Goal: Task Accomplishment & Management: Complete application form

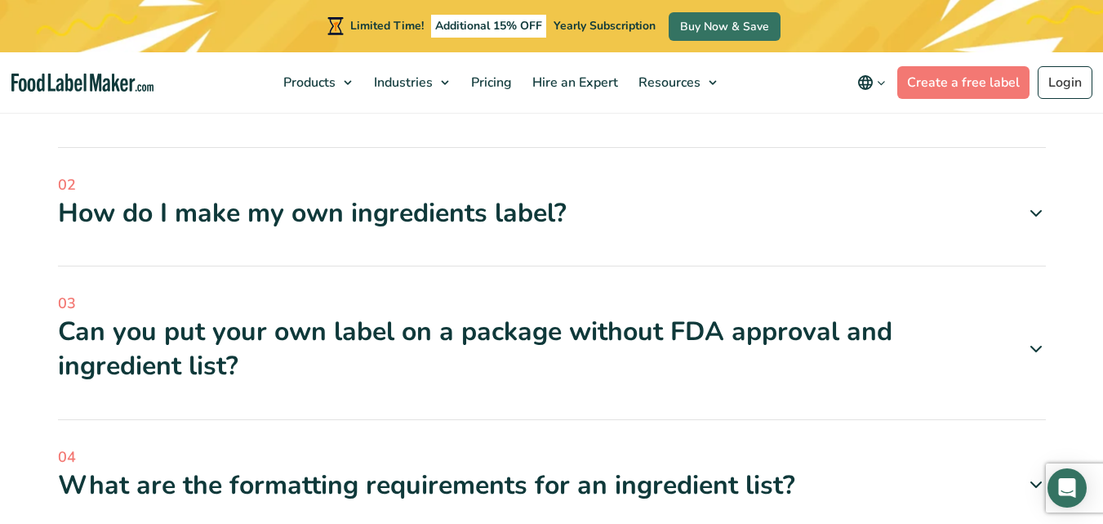
scroll to position [1972, 0]
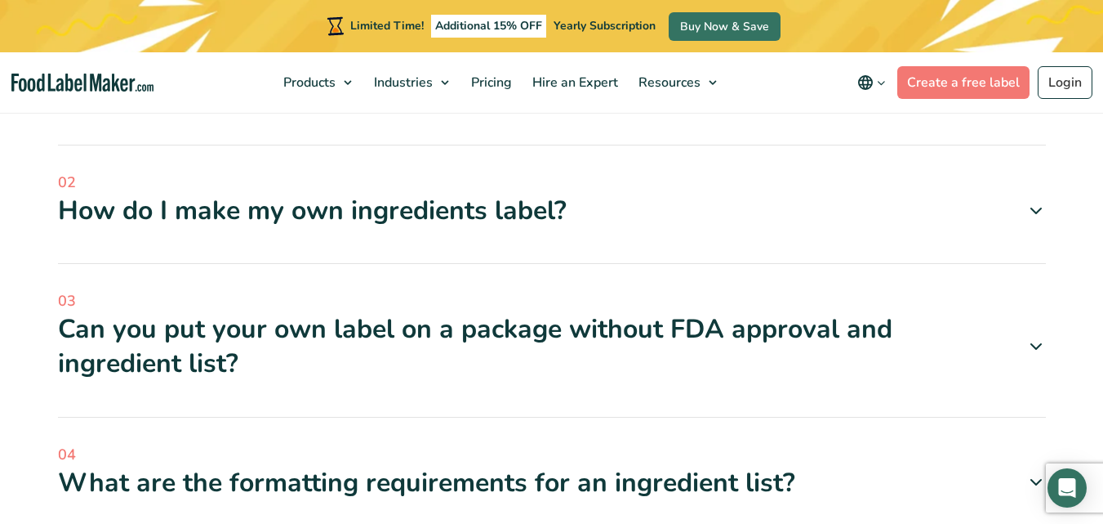
click at [553, 194] on div "How do I make my own ingredients label?" at bounding box center [552, 211] width 988 height 34
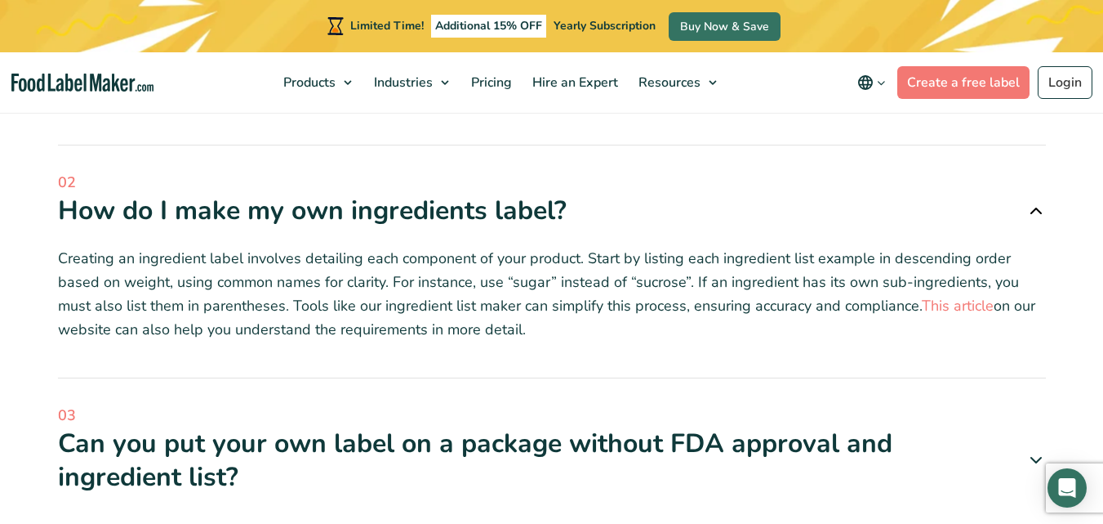
click at [553, 194] on div "How do I make my own ingredients label?" at bounding box center [552, 211] width 988 height 34
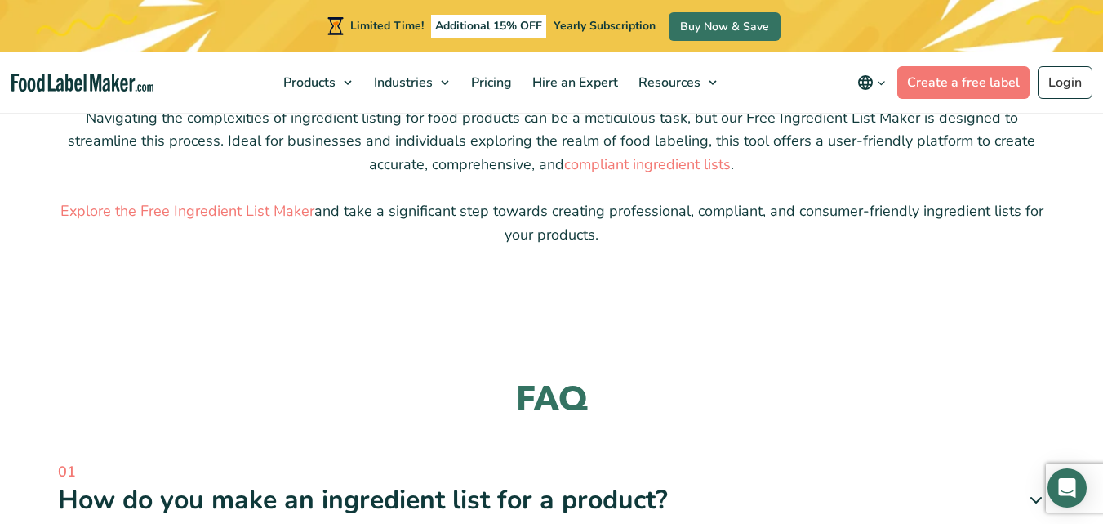
scroll to position [1563, 0]
click at [931, 75] on link "Create a free label" at bounding box center [964, 82] width 132 height 33
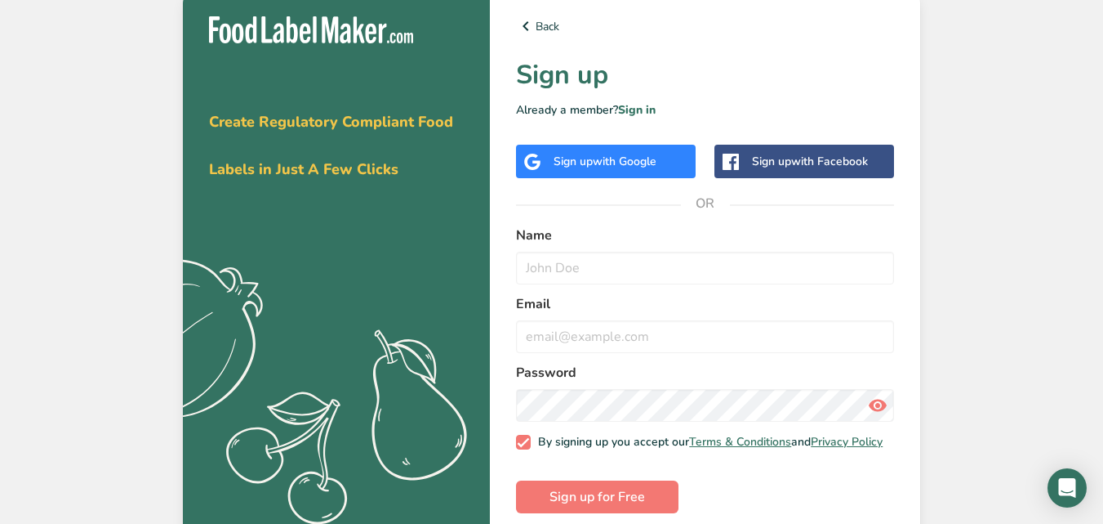
click at [609, 167] on span "with Google" at bounding box center [625, 162] width 64 height 16
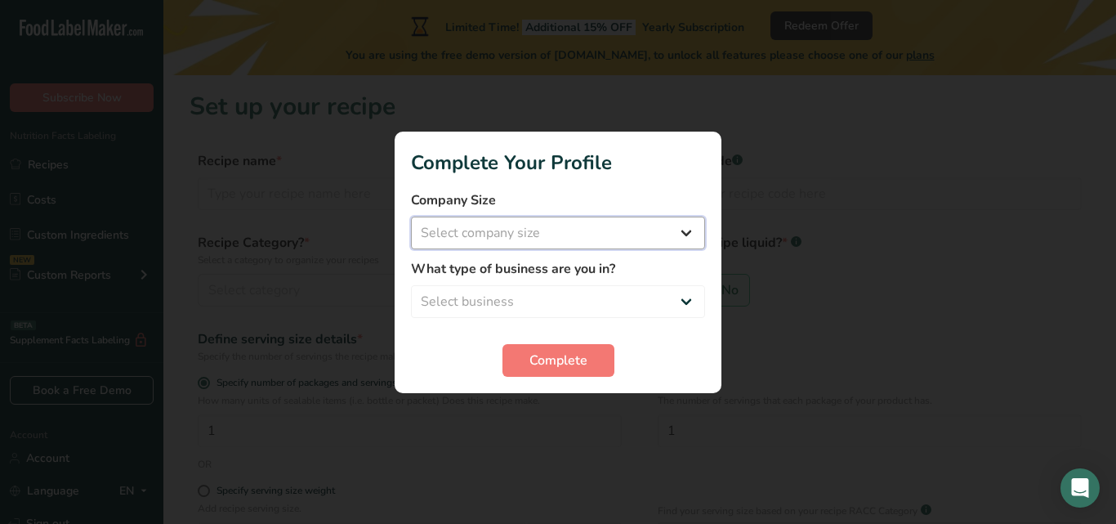
click at [593, 233] on select "Select company size Fewer than 10 Employees 10 to 50 Employees 51 to 500 Employ…" at bounding box center [558, 232] width 294 height 33
select select "1"
click at [411, 216] on select "Select company size Fewer than 10 Employees 10 to 50 Employees 51 to 500 Employ…" at bounding box center [558, 232] width 294 height 33
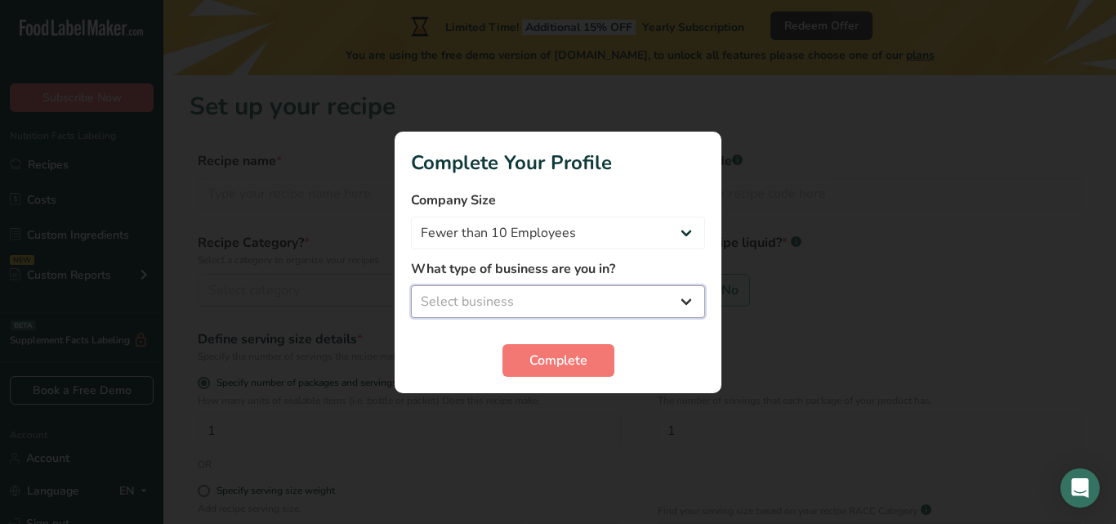
click at [524, 294] on select "Select business Packaged Food Manufacturer Restaurant & Cafe Bakery Meal Plans …" at bounding box center [558, 301] width 294 height 33
select select "2"
click at [411, 285] on select "Select business Packaged Food Manufacturer Restaurant & Cafe Bakery Meal Plans …" at bounding box center [558, 301] width 294 height 33
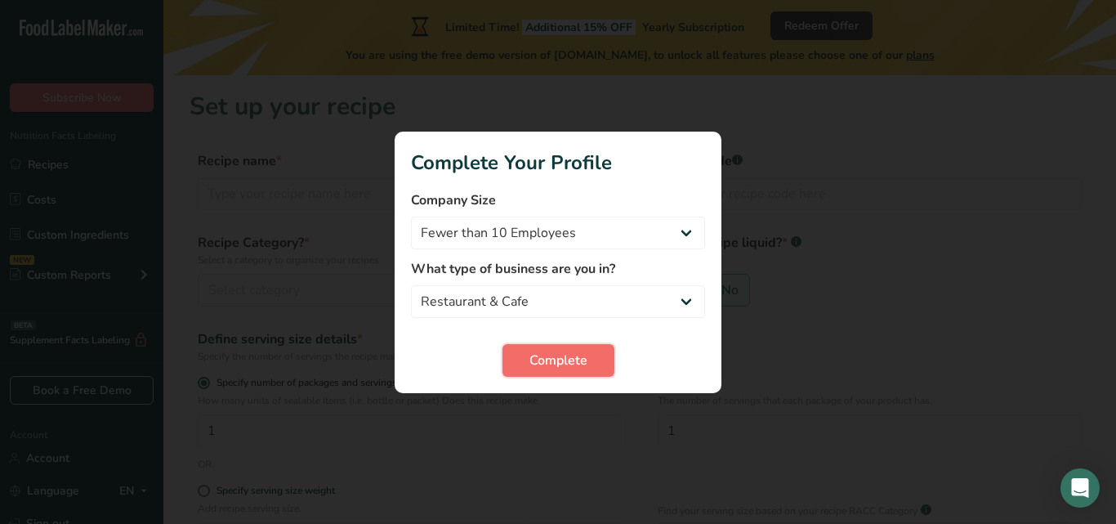
click at [532, 358] on span "Complete" at bounding box center [558, 360] width 58 height 20
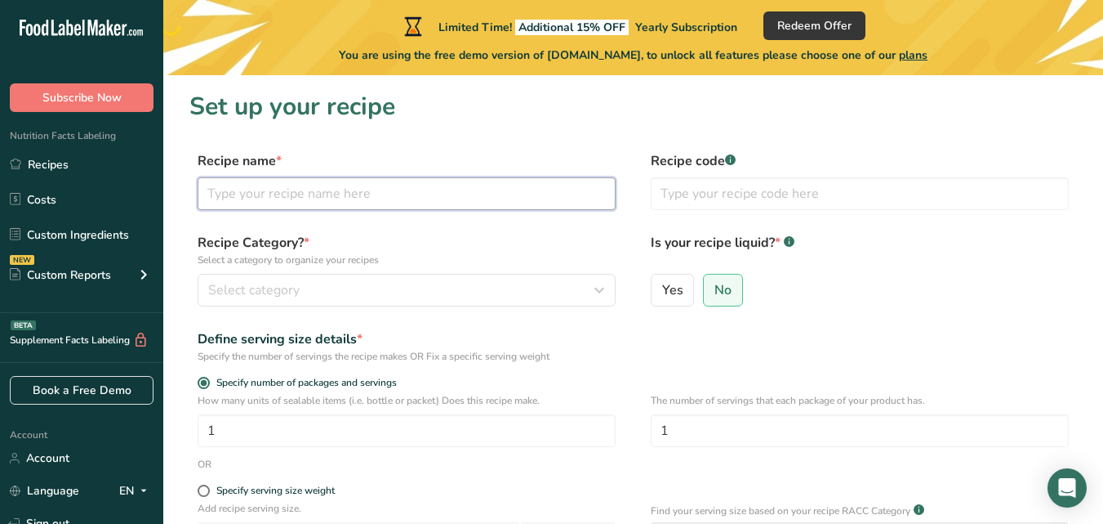
click at [365, 201] on input "text" at bounding box center [407, 193] width 418 height 33
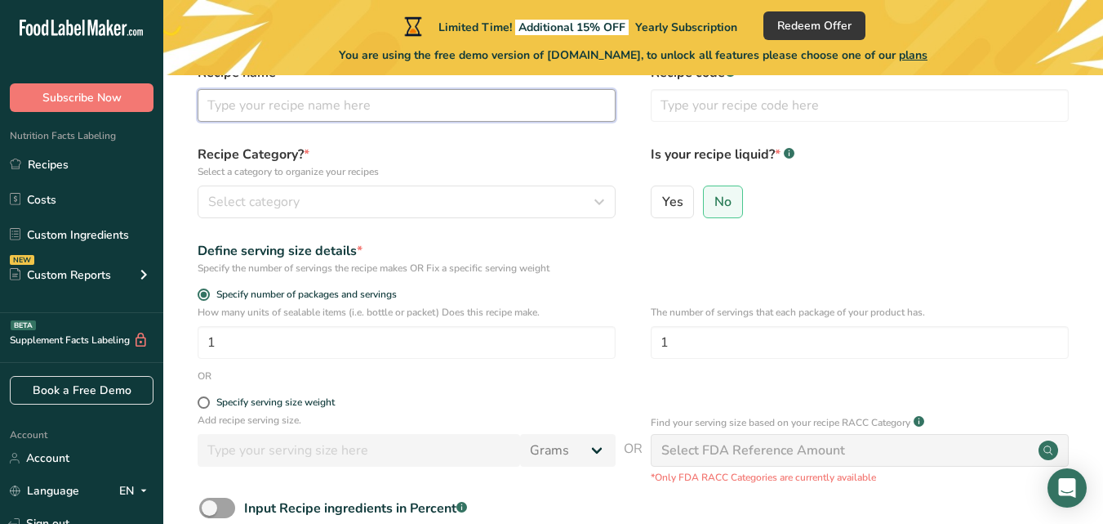
scroll to position [89, 0]
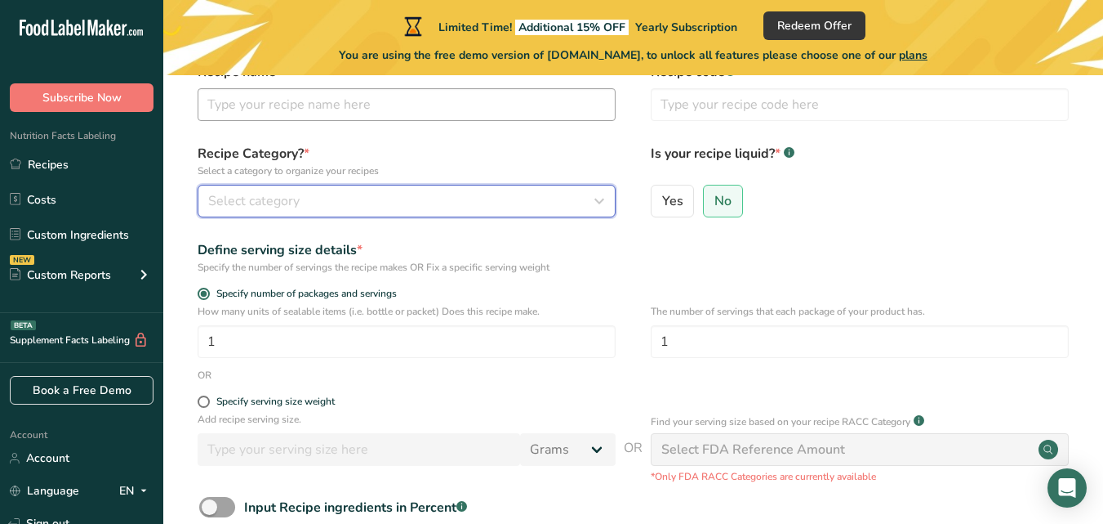
click at [365, 201] on div "Select category" at bounding box center [401, 201] width 387 height 20
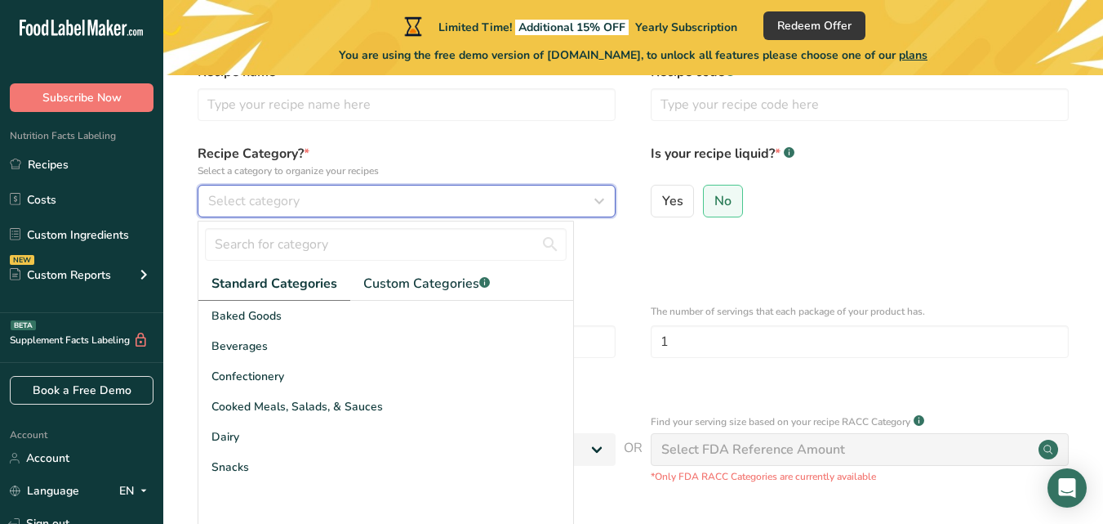
click at [598, 198] on icon "button" at bounding box center [600, 200] width 20 height 29
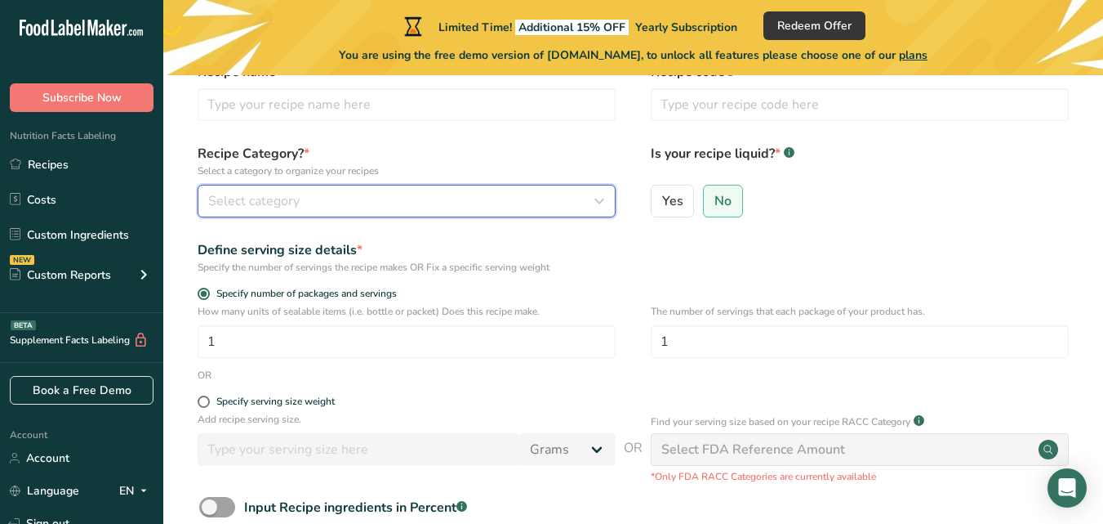
click at [598, 198] on icon "button" at bounding box center [600, 200] width 20 height 29
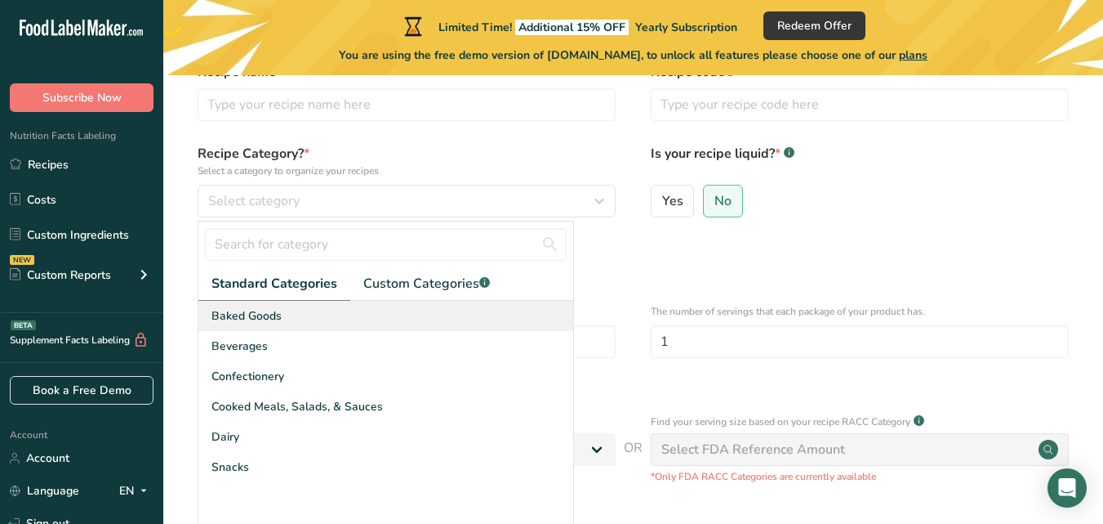
click at [277, 323] on span "Baked Goods" at bounding box center [247, 315] width 70 height 17
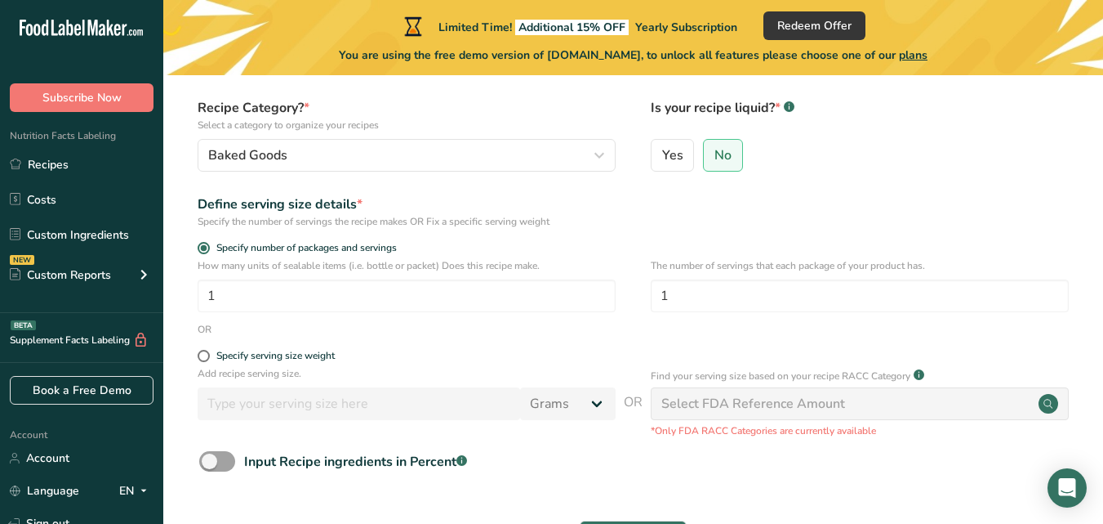
scroll to position [136, 0]
click at [205, 357] on span at bounding box center [204, 355] width 12 height 12
click at [205, 357] on input "Specify serving size weight" at bounding box center [203, 355] width 11 height 11
radio input "true"
radio input "false"
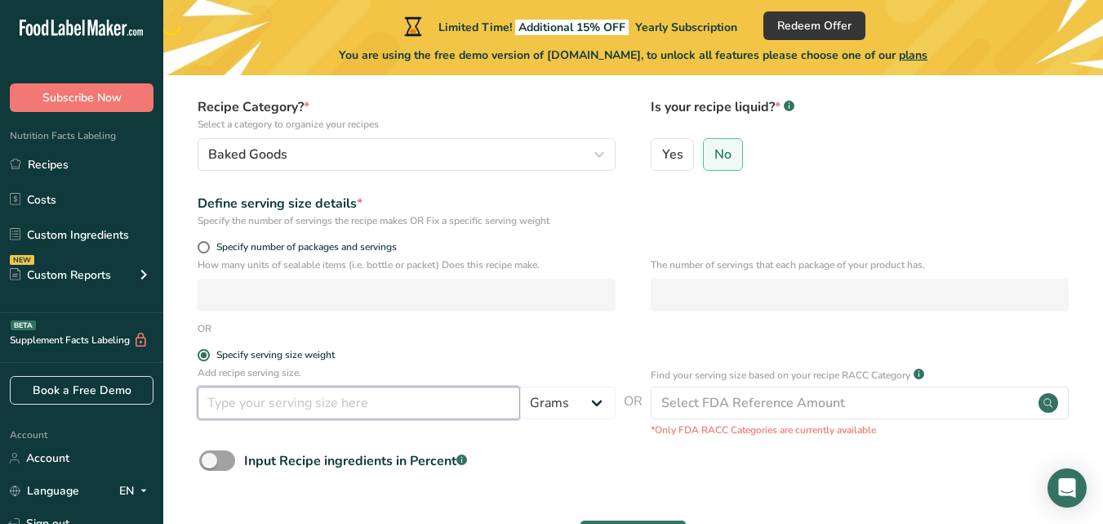
click at [266, 413] on input "number" at bounding box center [359, 402] width 323 height 33
click at [208, 358] on span at bounding box center [204, 355] width 12 height 12
click at [208, 358] on input "Specify serving size weight" at bounding box center [203, 355] width 11 height 11
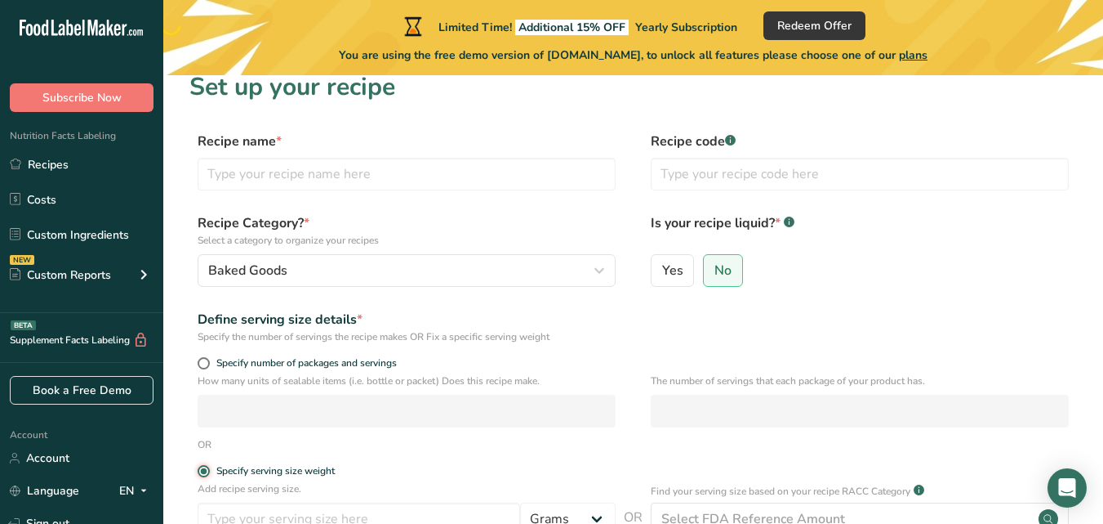
scroll to position [0, 0]
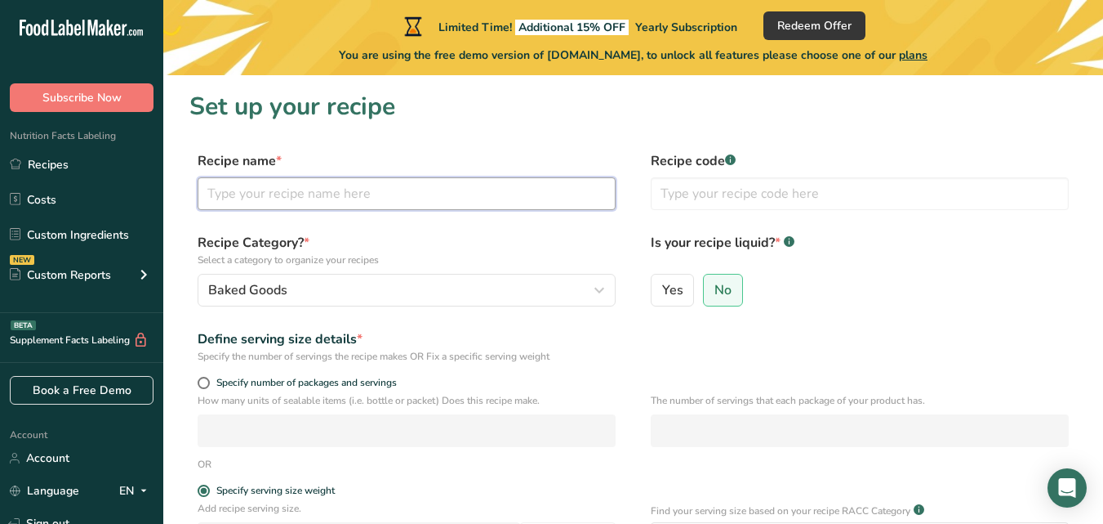
click at [315, 194] on input "text" at bounding box center [407, 193] width 418 height 33
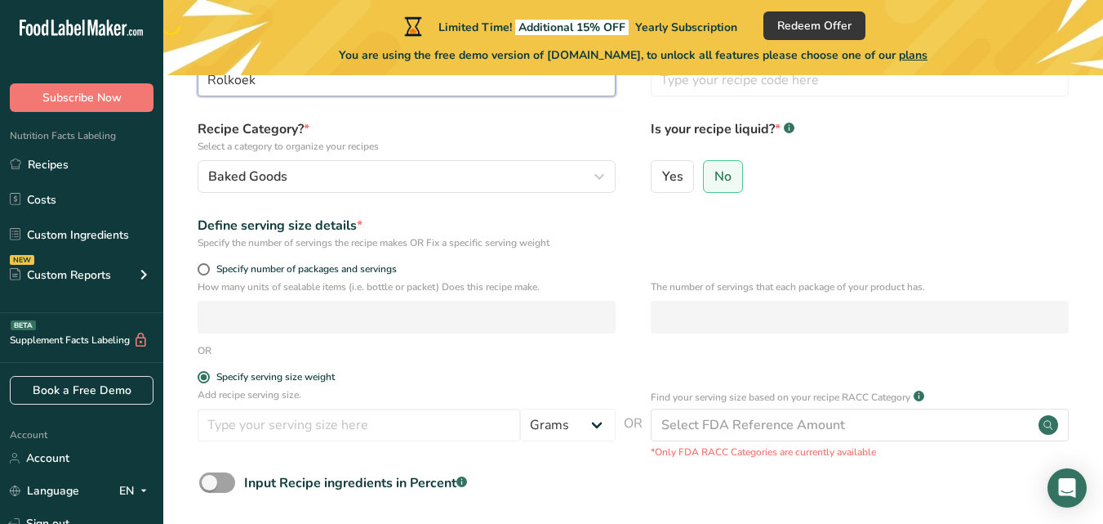
scroll to position [82, 0]
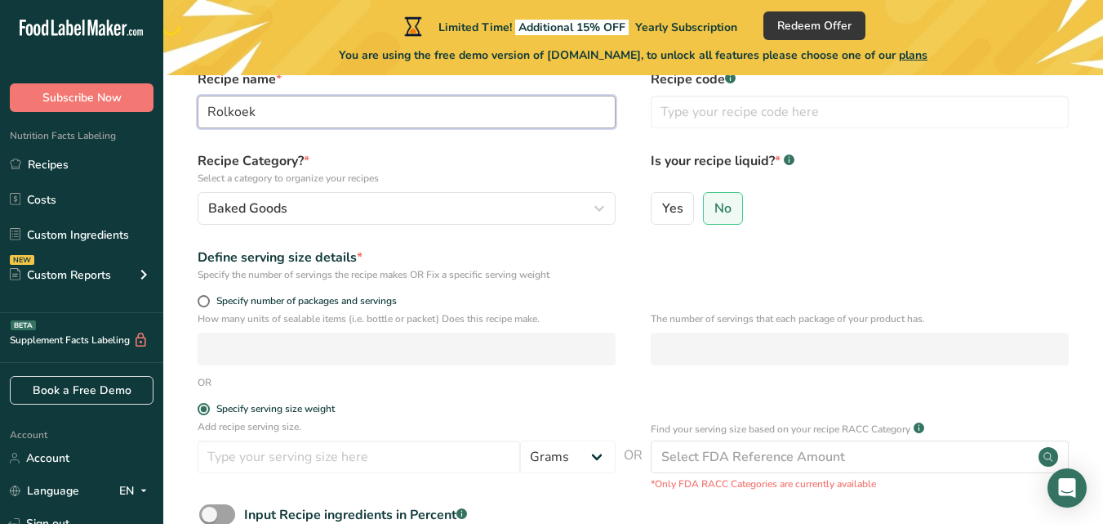
click at [207, 114] on input "Rolkoek" at bounding box center [407, 112] width 418 height 33
type input "Sjokolade Rolkoek"
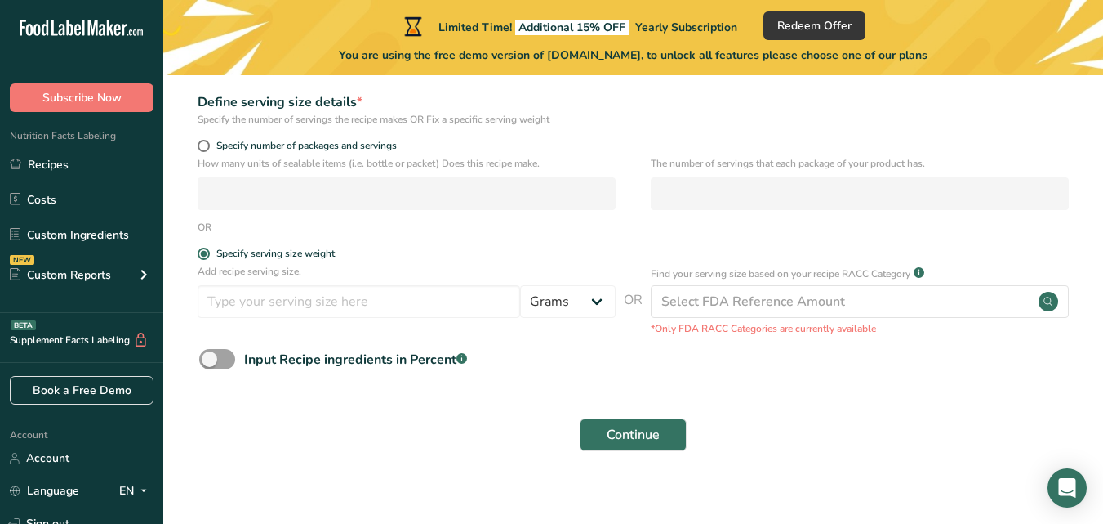
scroll to position [252, 0]
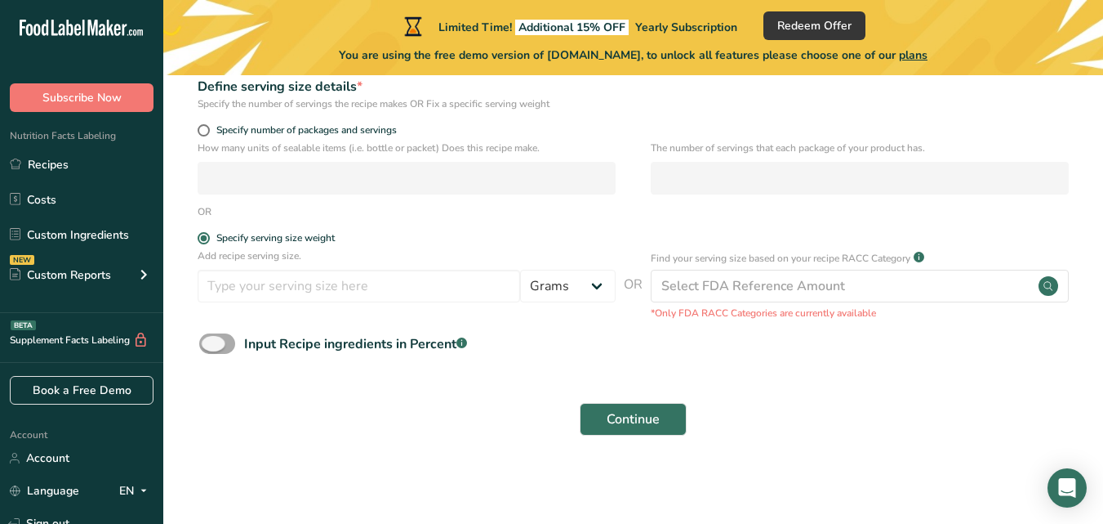
click at [215, 342] on span at bounding box center [217, 343] width 36 height 20
click at [210, 342] on input "Input Recipe ingredients in Percent .a-a{fill:#347362;}.b-a{fill:#fff;}" at bounding box center [204, 343] width 11 height 11
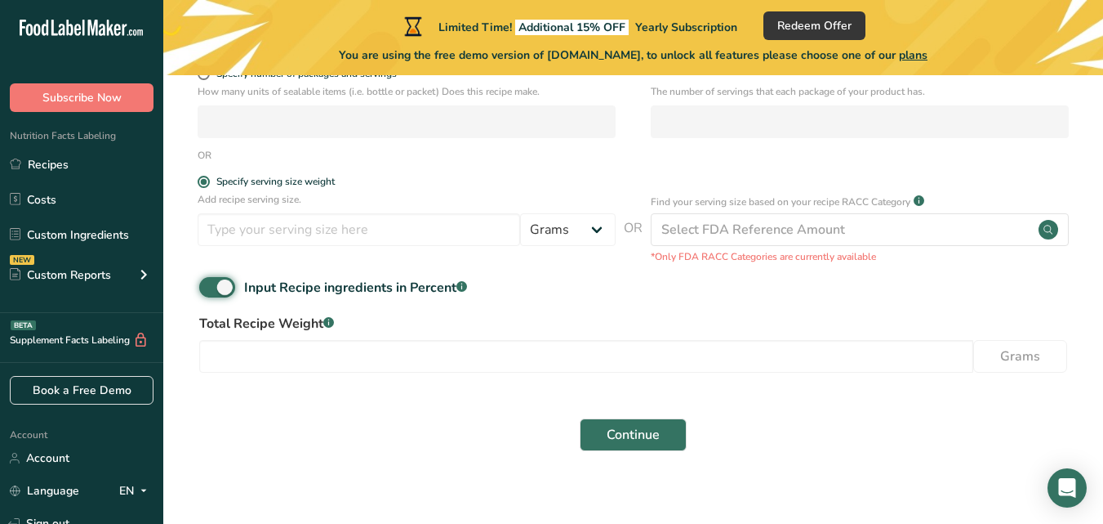
scroll to position [311, 0]
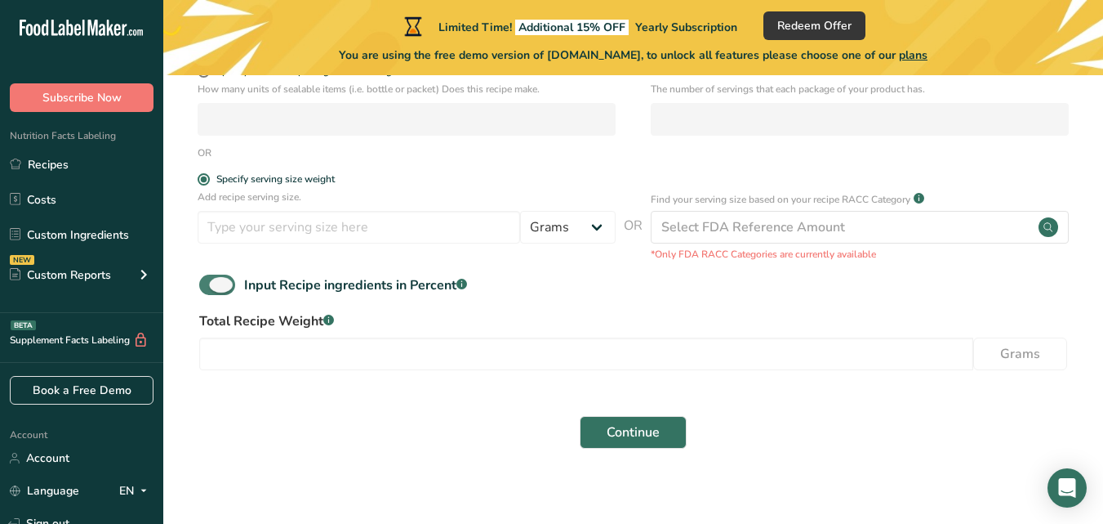
click at [230, 293] on span at bounding box center [217, 284] width 36 height 20
click at [210, 290] on input "Input Recipe ingredients in Percent .a-a{fill:#347362;}.b-a{fill:#fff;}" at bounding box center [204, 284] width 11 height 11
checkbox input "false"
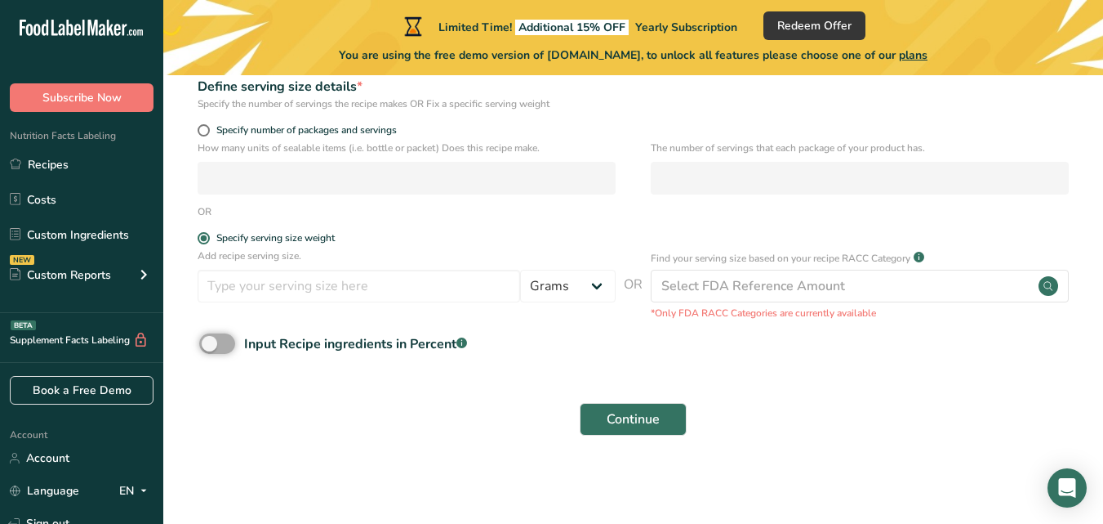
scroll to position [252, 0]
click at [626, 429] on button "Continue" at bounding box center [633, 419] width 107 height 33
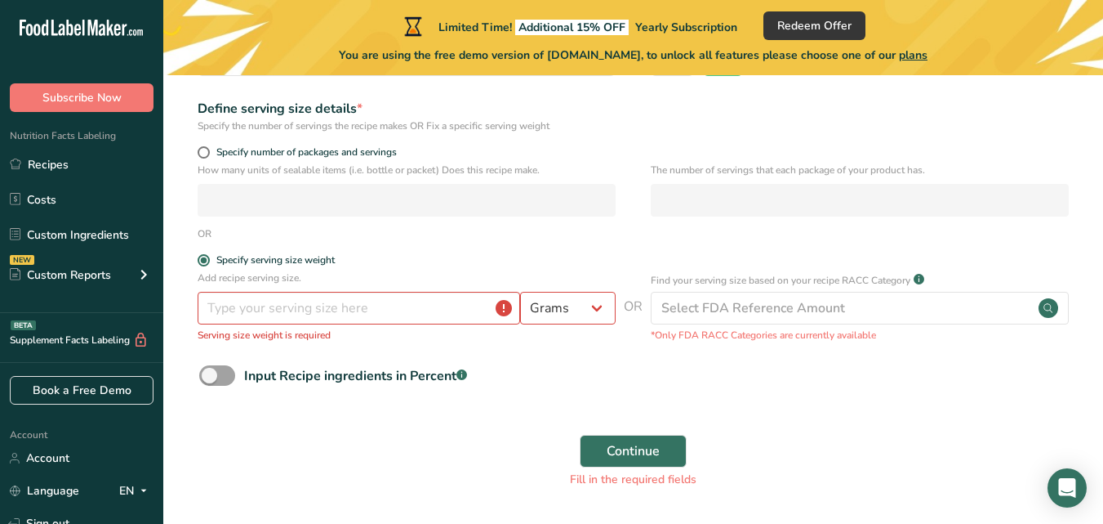
scroll to position [231, 0]
click at [597, 305] on select "Grams kg mg mcg lb oz l mL fl oz tbsp tsp cup qt gallon" at bounding box center [568, 307] width 96 height 33
click at [283, 312] on input "number" at bounding box center [359, 307] width 323 height 33
click at [202, 256] on span at bounding box center [204, 259] width 12 height 12
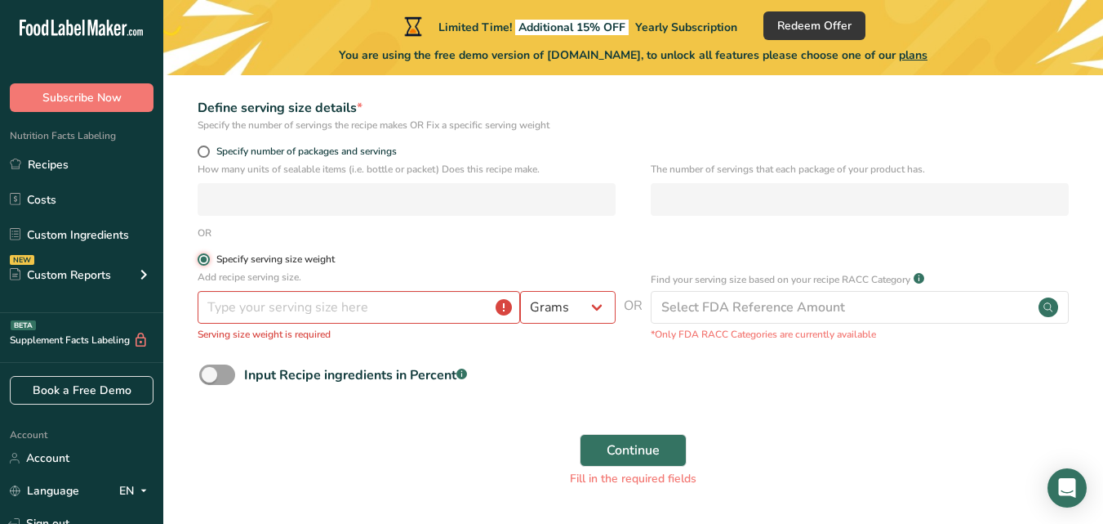
click at [202, 256] on input "Specify serving size weight" at bounding box center [203, 259] width 11 height 11
click at [202, 256] on span at bounding box center [204, 259] width 12 height 12
click at [202, 256] on input "Specify serving size weight" at bounding box center [203, 259] width 11 height 11
click at [202, 256] on span at bounding box center [204, 259] width 12 height 12
click at [202, 256] on input "Specify serving size weight" at bounding box center [203, 259] width 11 height 11
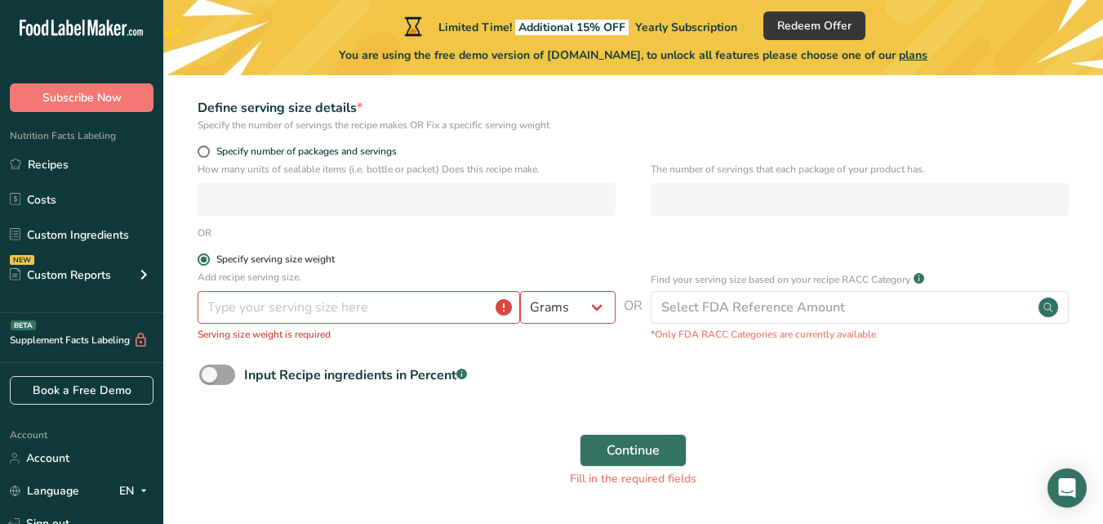
click at [202, 256] on span at bounding box center [204, 259] width 12 height 12
click at [202, 256] on input "Specify serving size weight" at bounding box center [203, 259] width 11 height 11
click at [202, 256] on span at bounding box center [204, 259] width 12 height 12
click at [202, 256] on input "Specify serving size weight" at bounding box center [203, 259] width 11 height 11
click at [203, 260] on span at bounding box center [204, 259] width 12 height 12
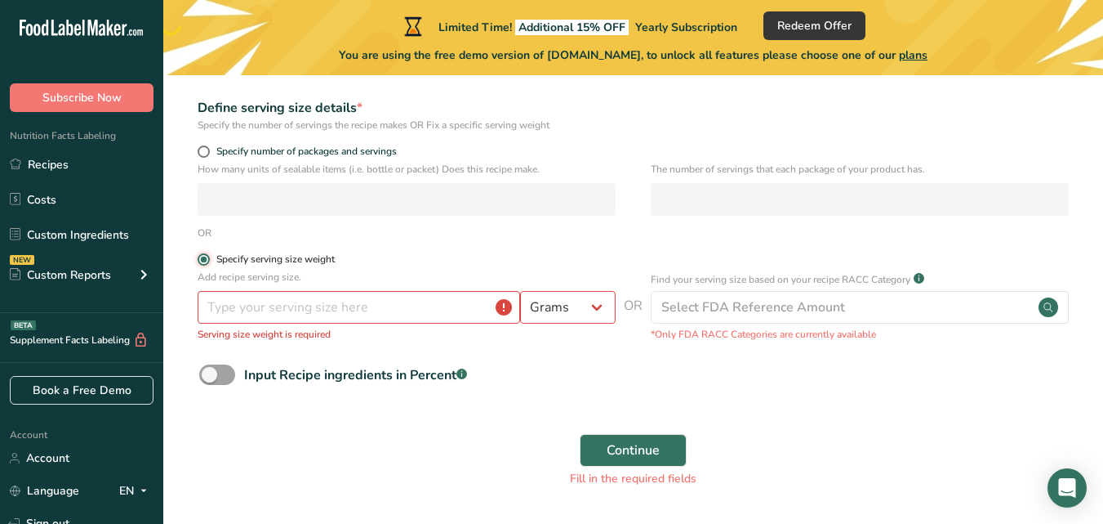
click at [203, 260] on input "Specify serving size weight" at bounding box center [203, 259] width 11 height 11
click at [201, 157] on span at bounding box center [204, 151] width 12 height 12
click at [201, 157] on input "Specify number of packages and servings" at bounding box center [203, 151] width 11 height 11
radio input "true"
radio input "false"
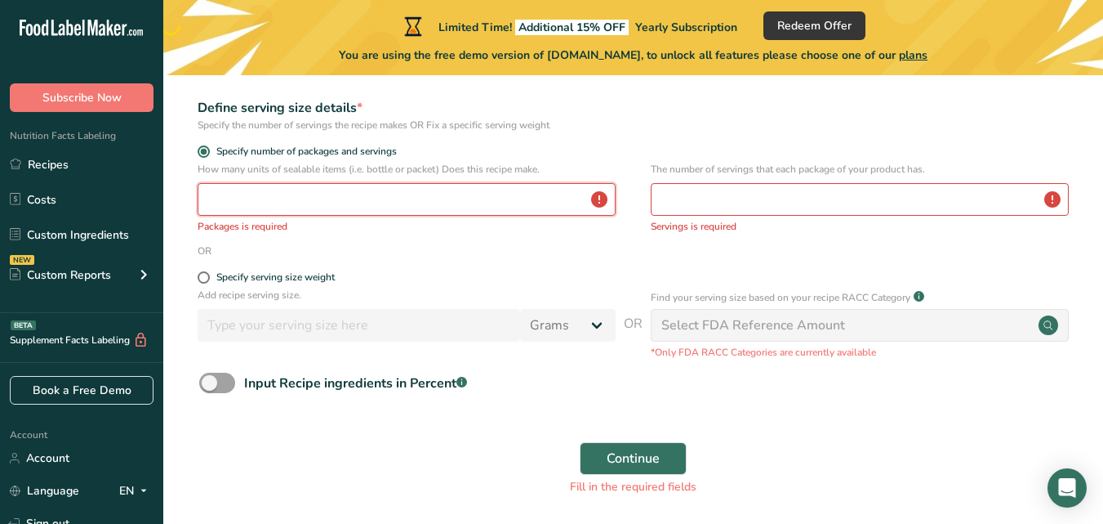
click at [247, 205] on input "number" at bounding box center [407, 199] width 418 height 33
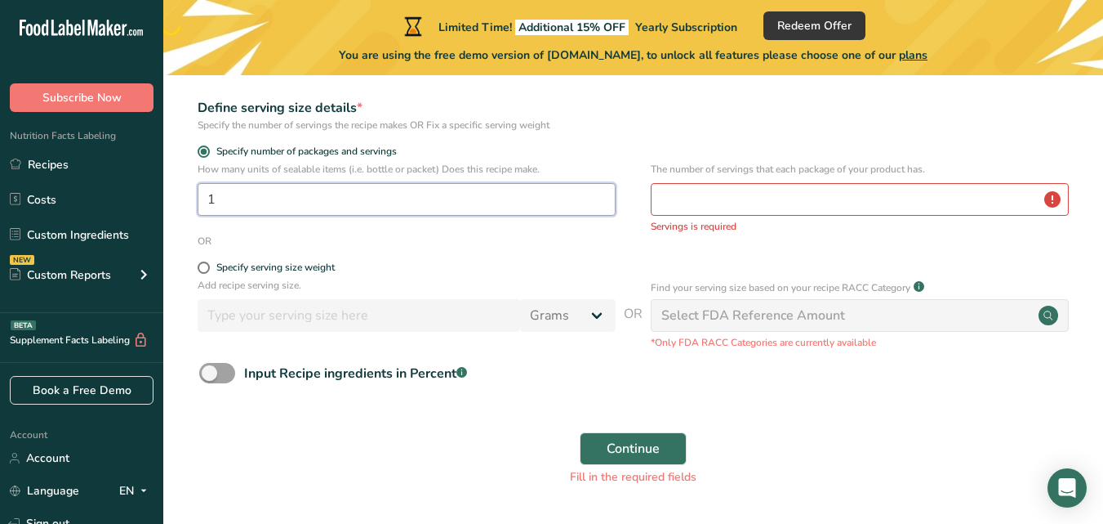
type input "1"
click at [697, 200] on input "number" at bounding box center [860, 199] width 418 height 33
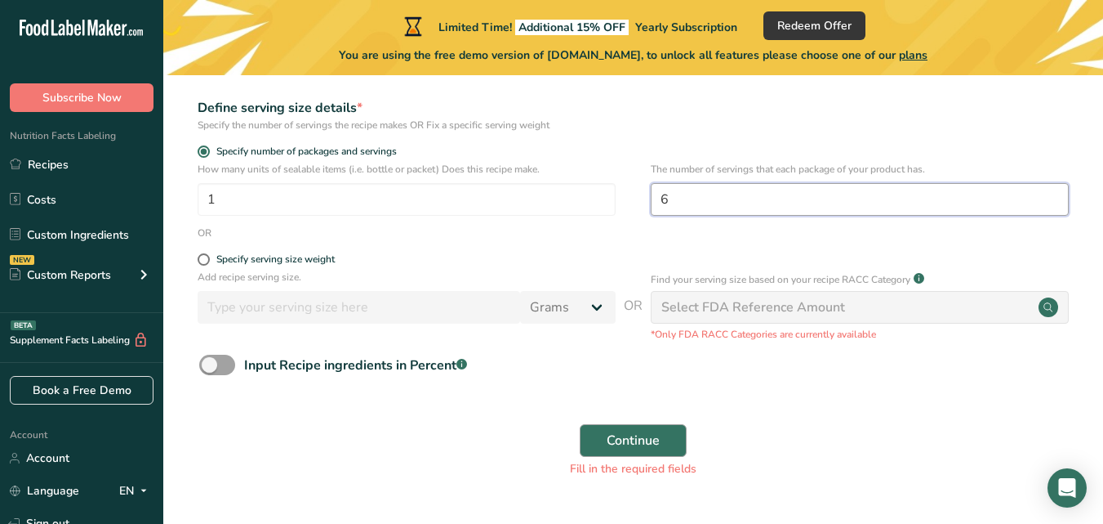
type input "6"
click at [649, 430] on span "Continue" at bounding box center [633, 440] width 53 height 20
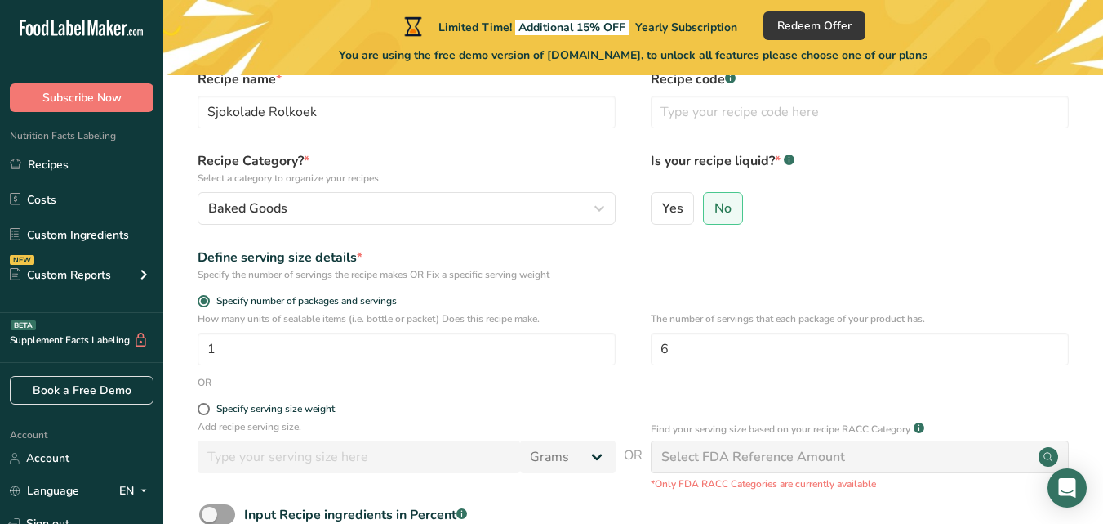
scroll to position [36, 0]
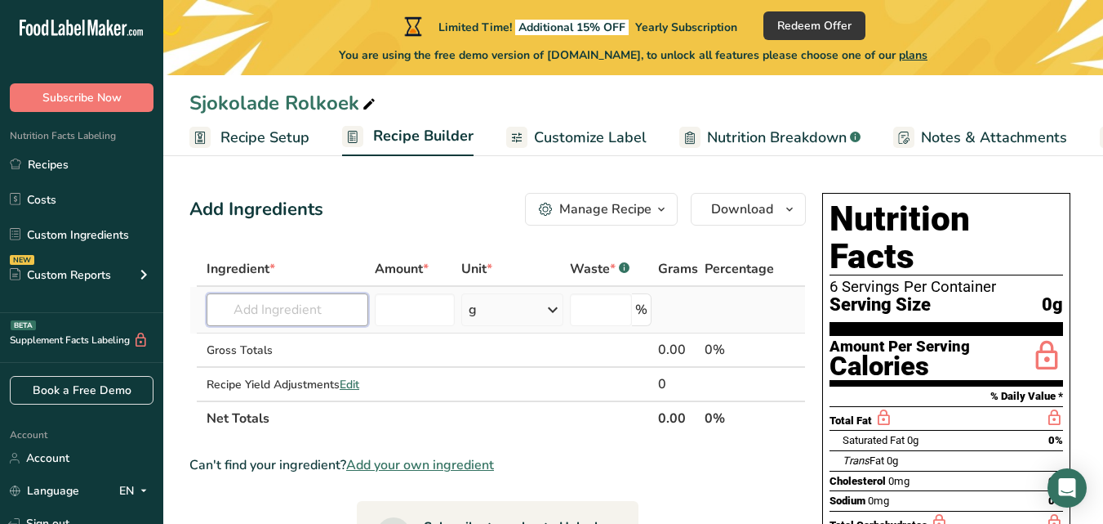
click at [246, 315] on input "text" at bounding box center [288, 309] width 162 height 33
type input "K"
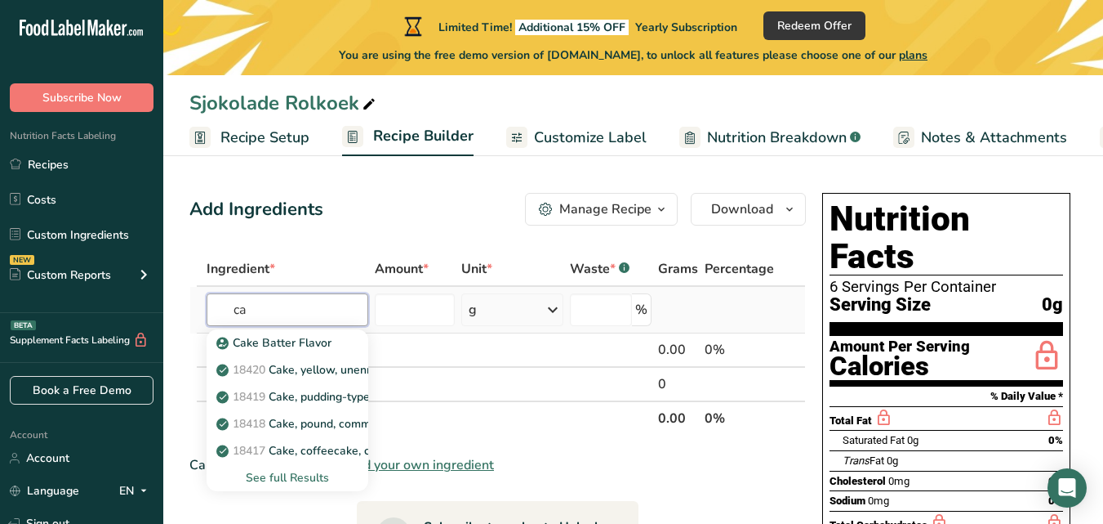
type input "c"
click at [281, 310] on input "flour" at bounding box center [288, 309] width 162 height 33
type input "f"
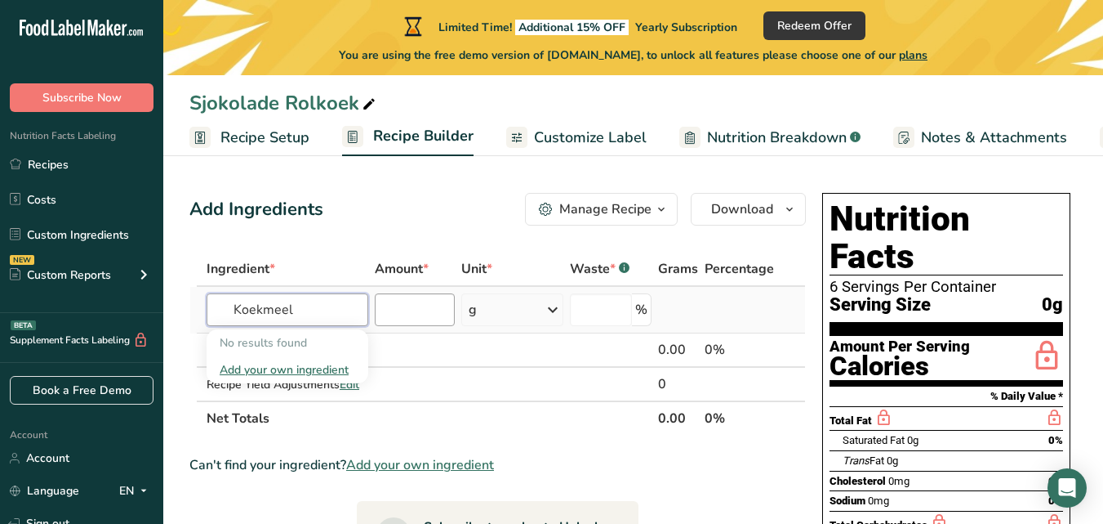
type input "Koekmeel"
click at [420, 310] on input "number" at bounding box center [415, 309] width 80 height 33
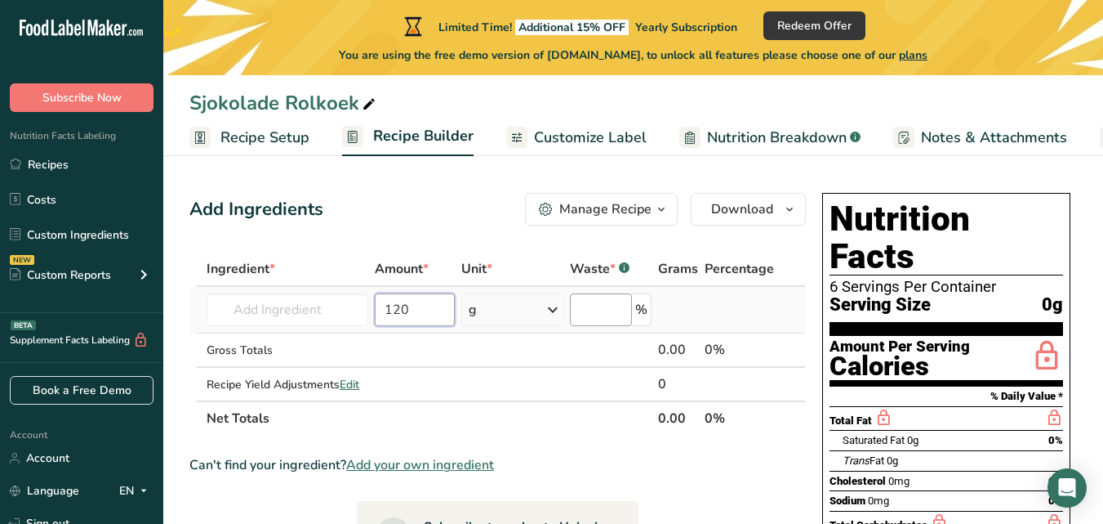
type input "120"
click at [603, 315] on input "number" at bounding box center [600, 309] width 61 height 33
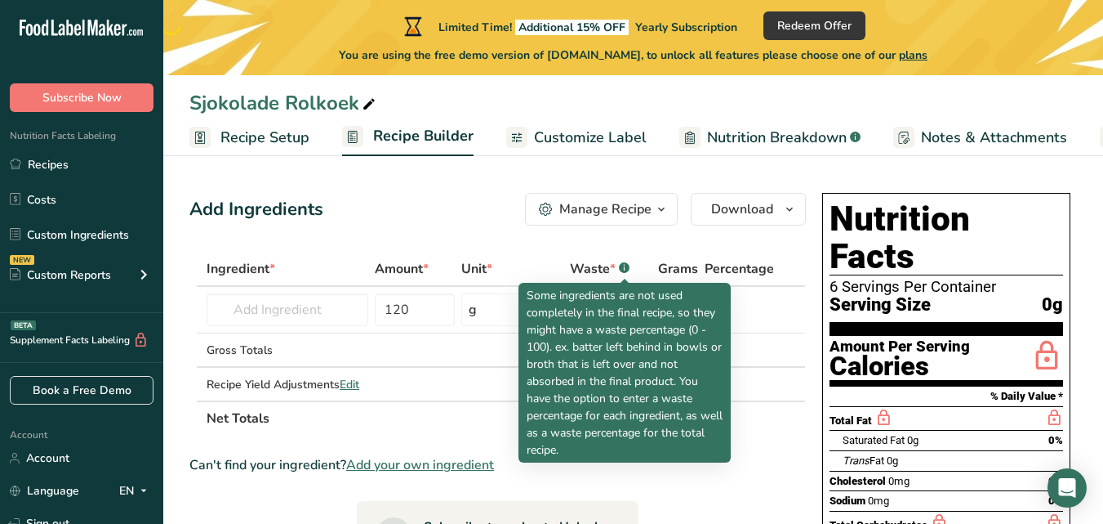
click at [627, 269] on rect at bounding box center [624, 267] width 11 height 11
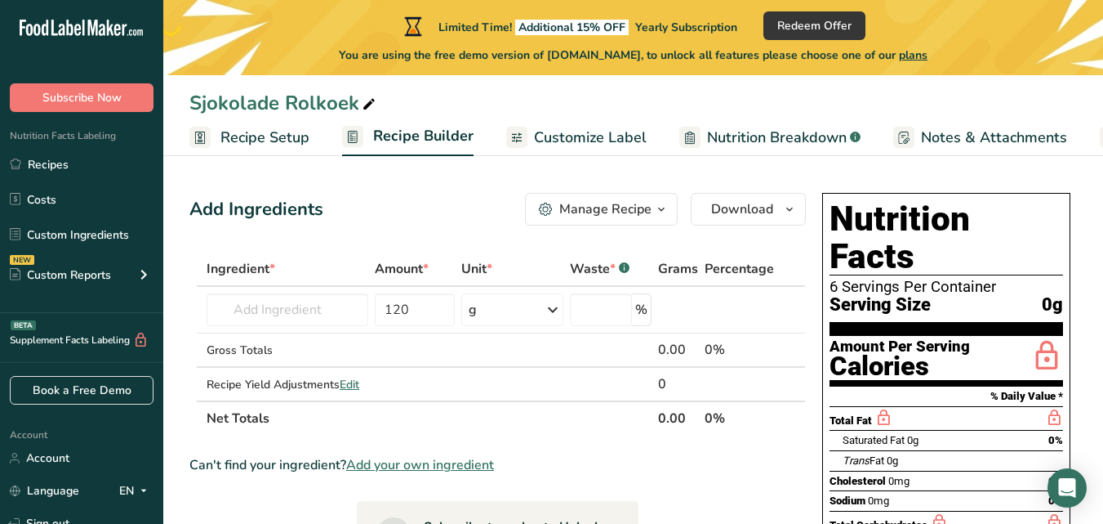
click at [627, 269] on rect at bounding box center [624, 267] width 11 height 11
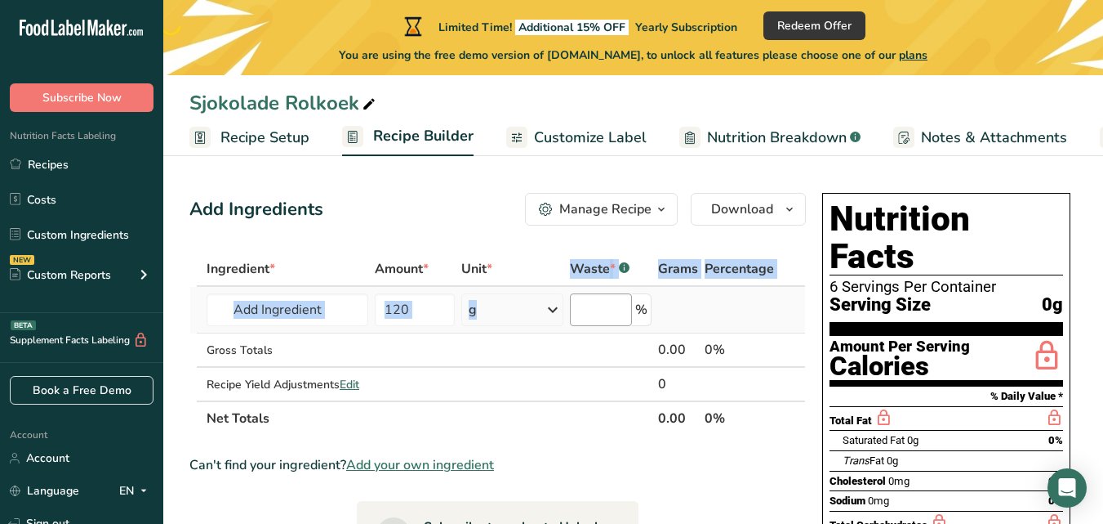
drag, startPoint x: 515, startPoint y: 269, endPoint x: 624, endPoint y: 311, distance: 116.6
click at [624, 311] on table "Ingredient * Amount * Unit * Waste * .a-a{fill:#347362;}.b-a{fill:#fff;} Grams …" at bounding box center [497, 344] width 617 height 184
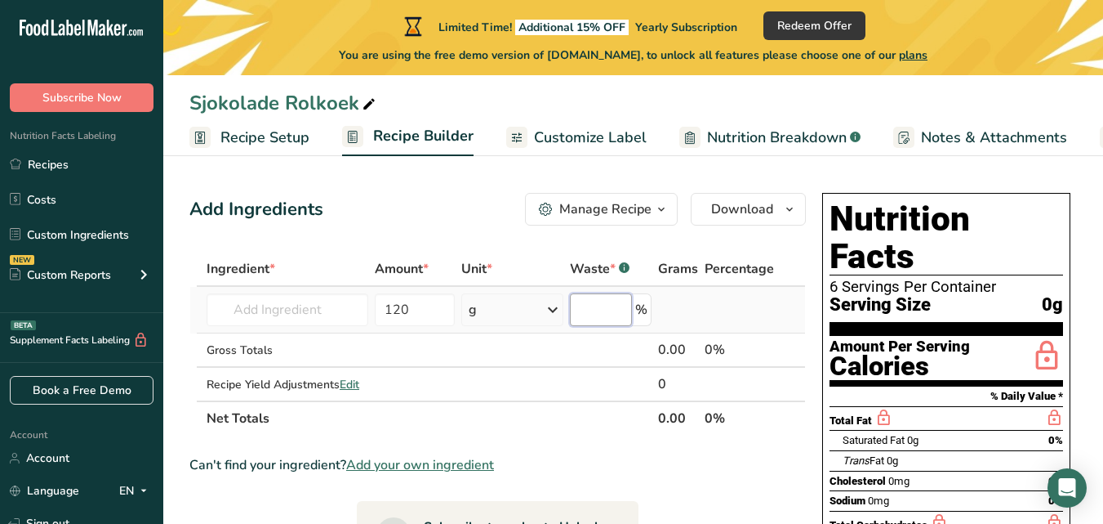
click at [624, 311] on input "number" at bounding box center [600, 309] width 61 height 33
type input "0"
click at [316, 312] on input "text" at bounding box center [288, 309] width 162 height 33
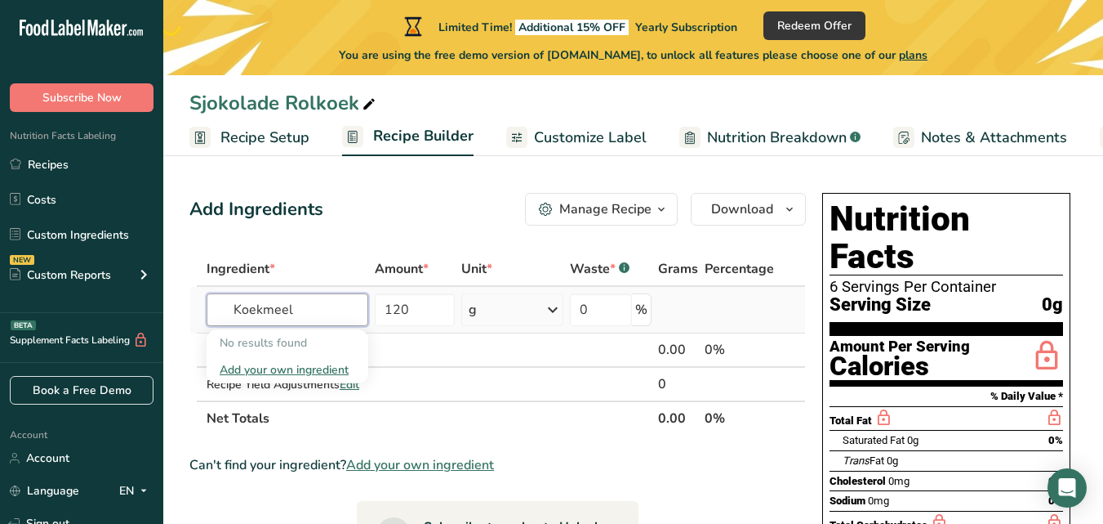
type input "Koekmeel"
click at [305, 368] on div "Add your own ingredient" at bounding box center [288, 369] width 136 height 17
click at [301, 310] on input "text" at bounding box center [288, 309] width 162 height 33
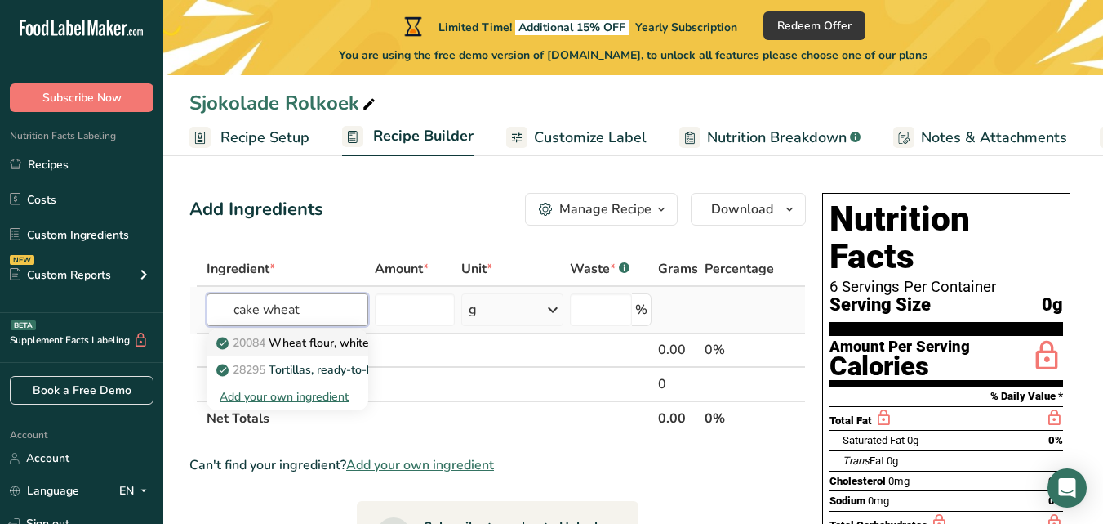
type input "cake wheat"
click at [314, 355] on link "20084 Wheat flour, white, cake, enriched" at bounding box center [288, 342] width 162 height 27
type input "Wheat flour, white, cake, enriched"
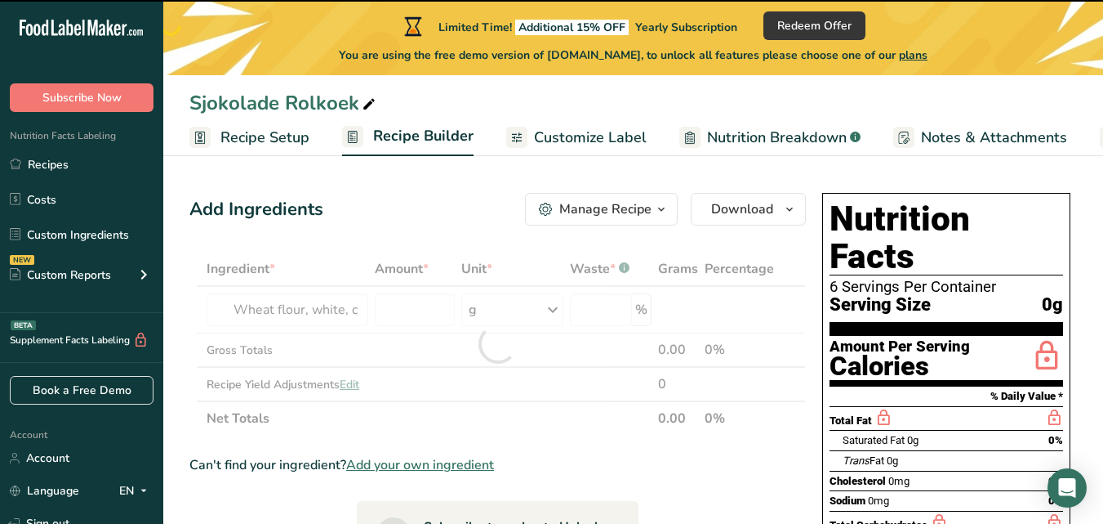
type input "0"
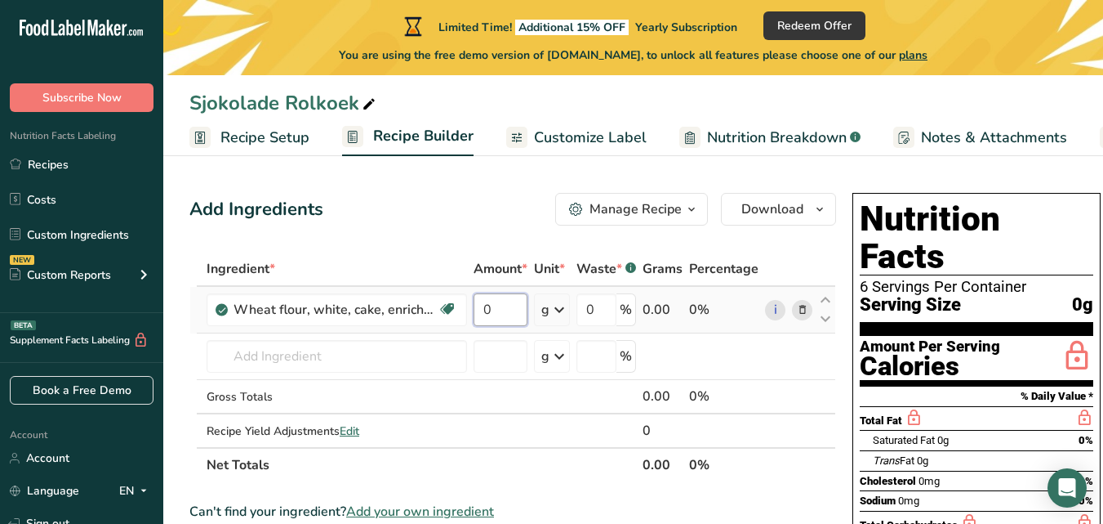
click at [522, 307] on input "0" at bounding box center [501, 309] width 54 height 33
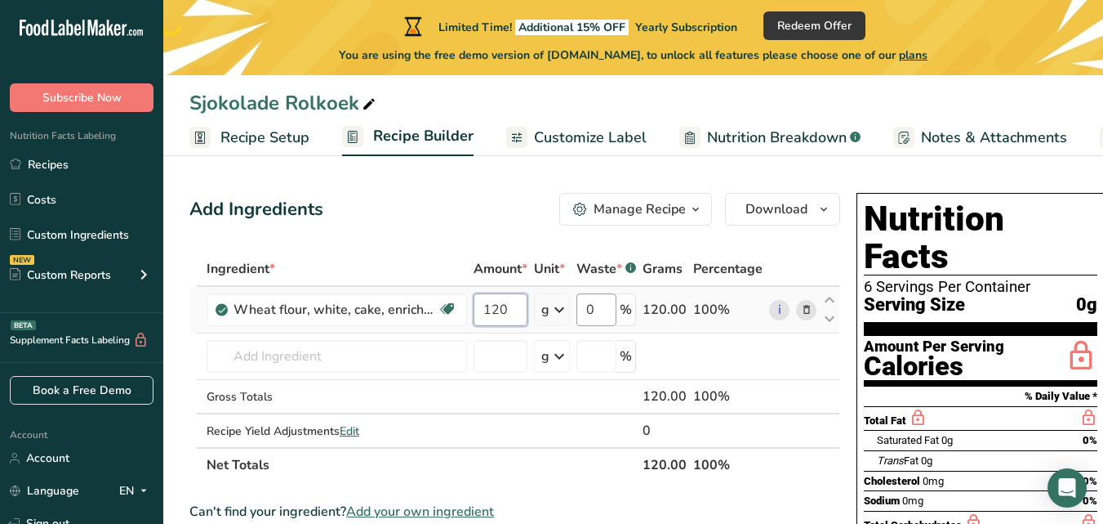
type input "120"
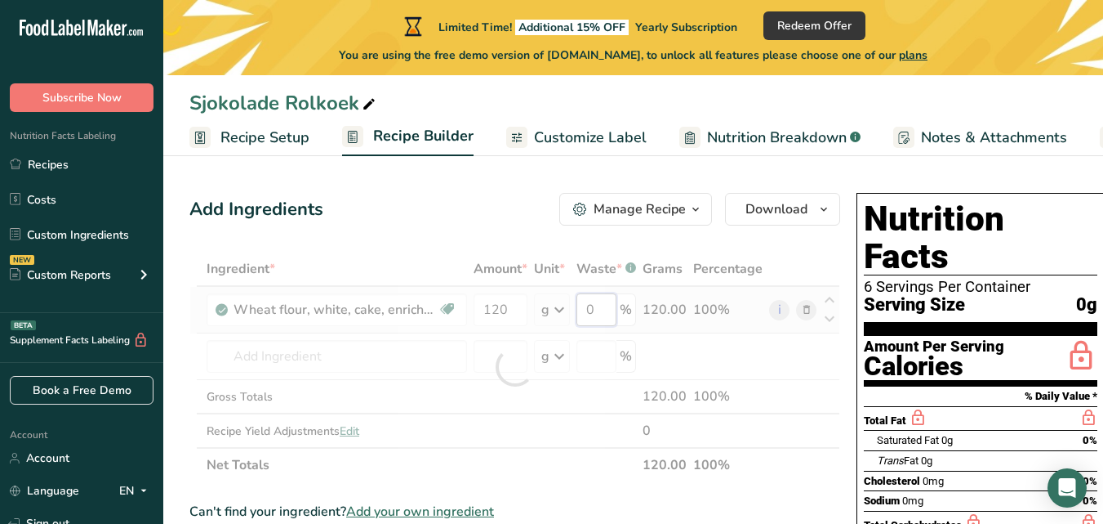
click at [607, 310] on div "Ingredient * Amount * Unit * Waste * .a-a{fill:#347362;}.b-a{fill:#fff;} Grams …" at bounding box center [514, 367] width 651 height 230
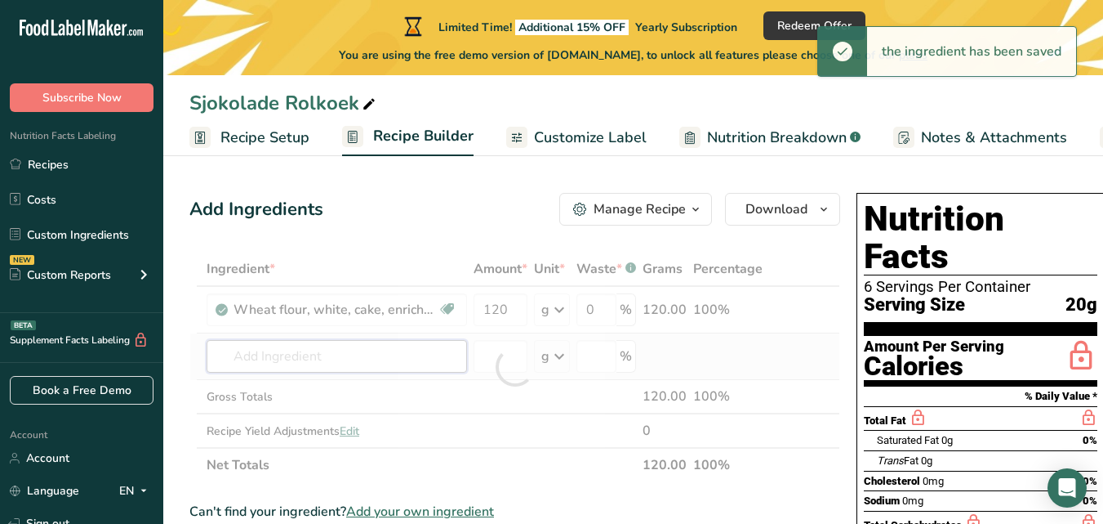
click at [346, 363] on div "Ingredient * Amount * Unit * Waste * .a-a{fill:#347362;}.b-a{fill:#fff;} Grams …" at bounding box center [514, 367] width 651 height 230
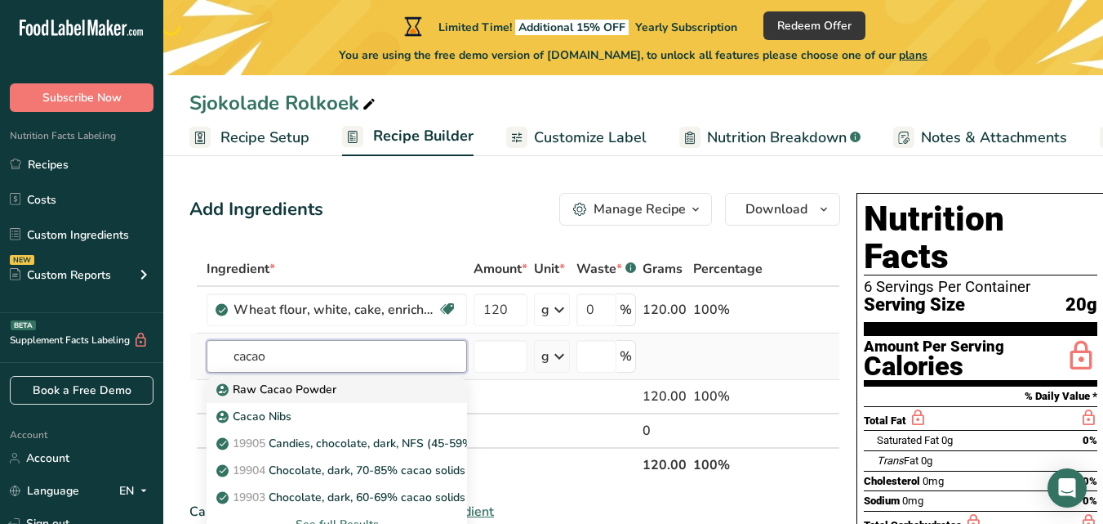
type input "cacao"
click at [284, 397] on p "Raw Cacao Powder" at bounding box center [278, 389] width 117 height 17
type input "Raw Cacao Powder"
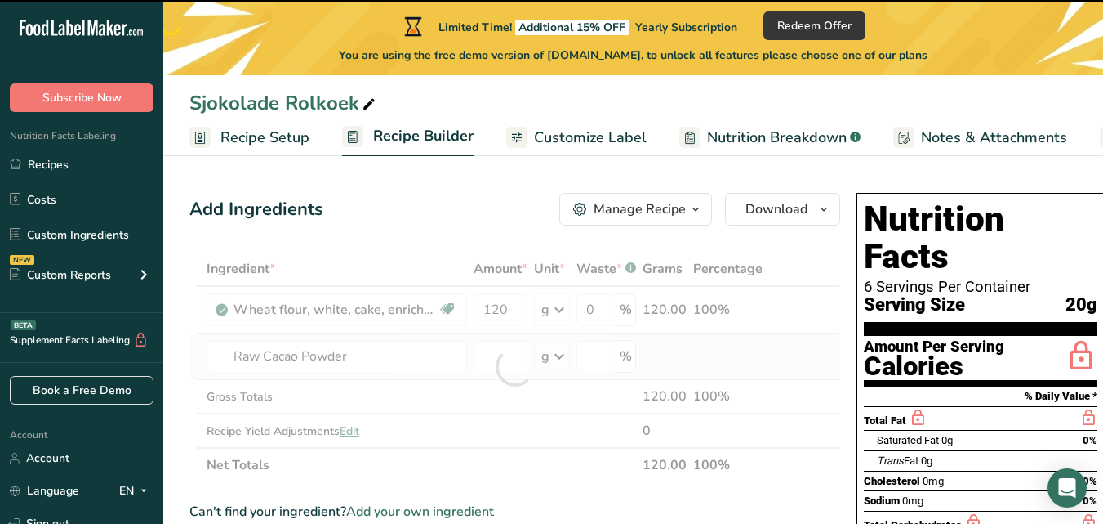
type input "0"
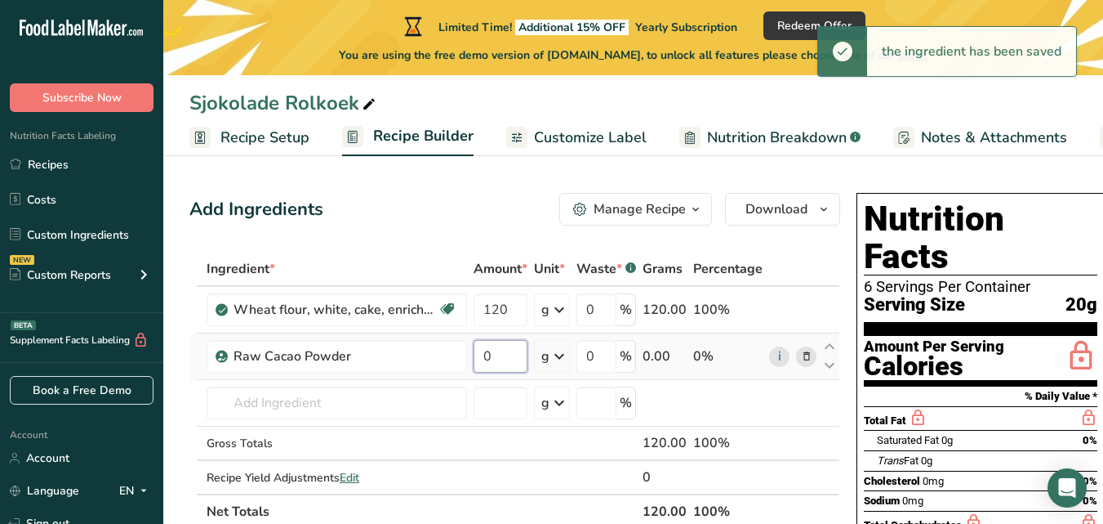
click at [504, 354] on input "0" at bounding box center [501, 356] width 54 height 33
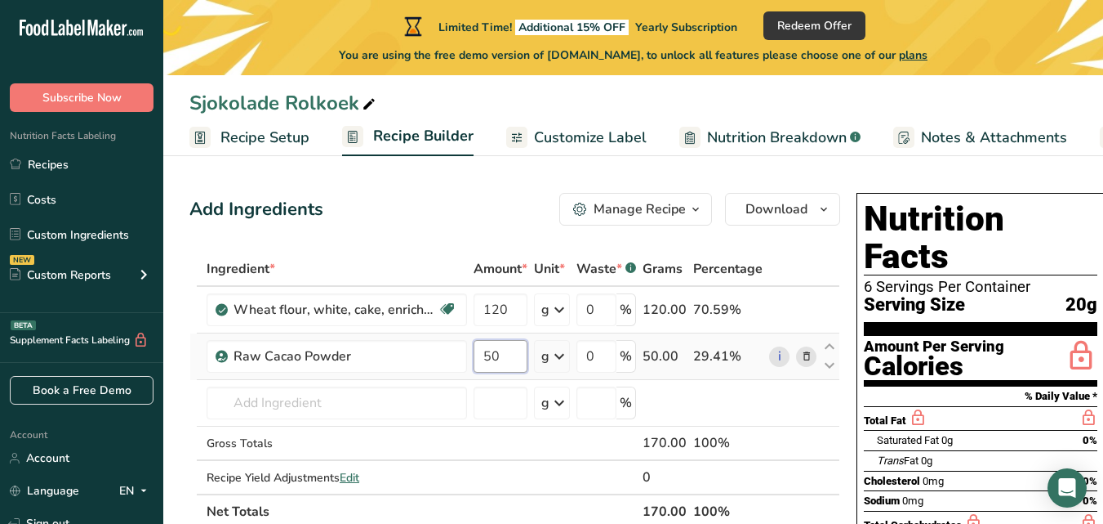
type input "50"
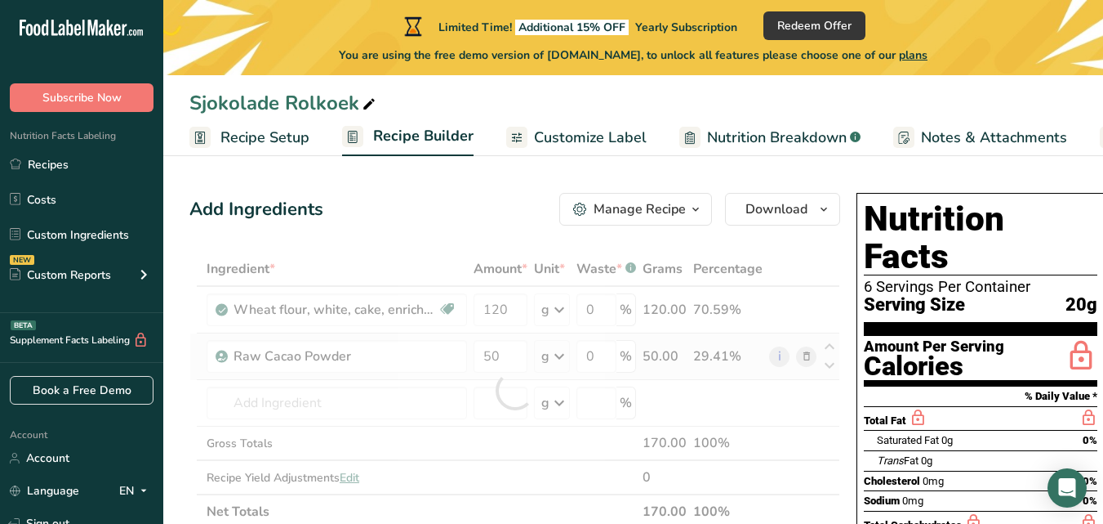
click at [561, 363] on div "Ingredient * Amount * Unit * Waste * .a-a{fill:#347362;}.b-a{fill:#fff;} Grams …" at bounding box center [514, 390] width 651 height 277
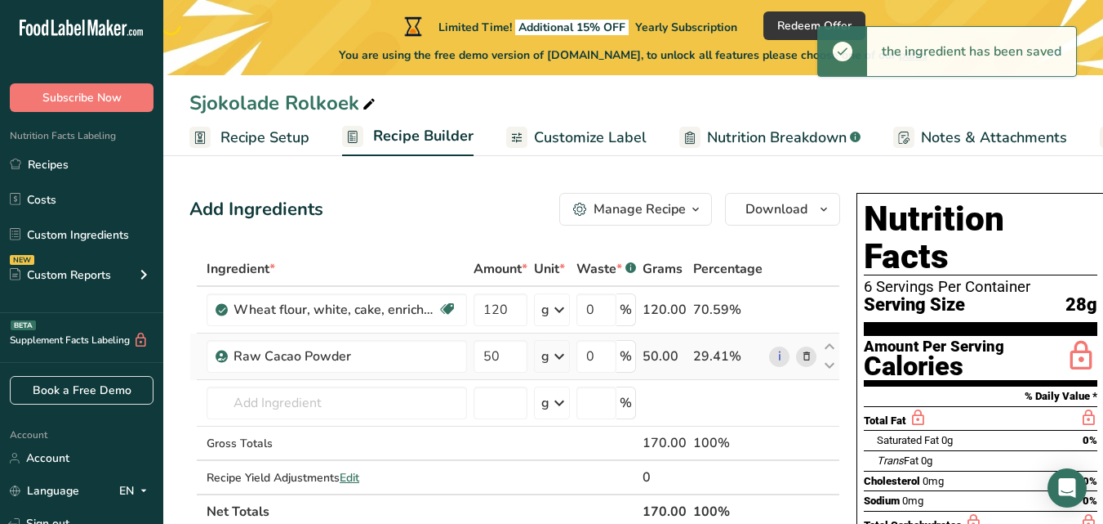
click at [561, 363] on icon at bounding box center [560, 355] width 20 height 29
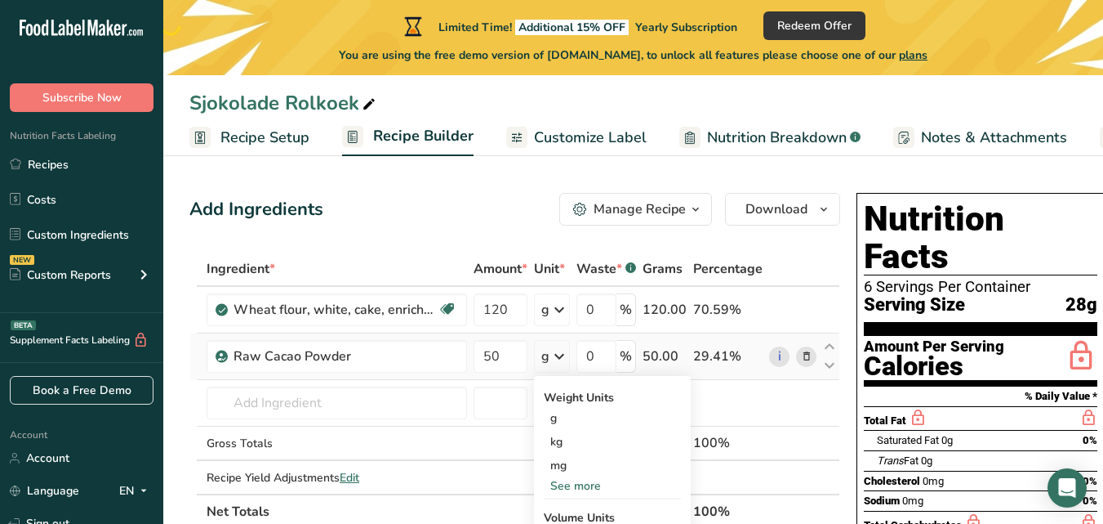
click at [563, 486] on div "See more" at bounding box center [612, 485] width 137 height 17
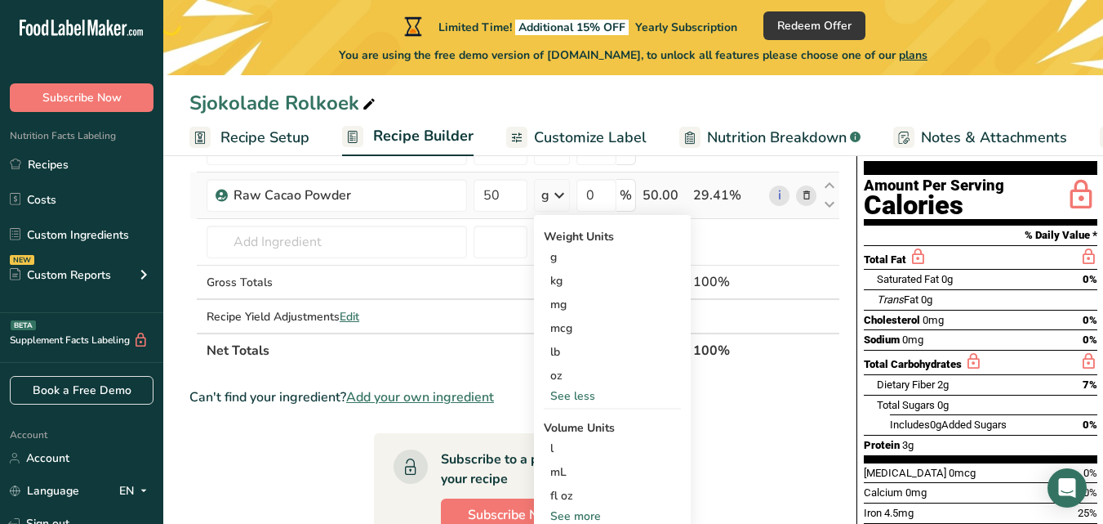
scroll to position [163, 0]
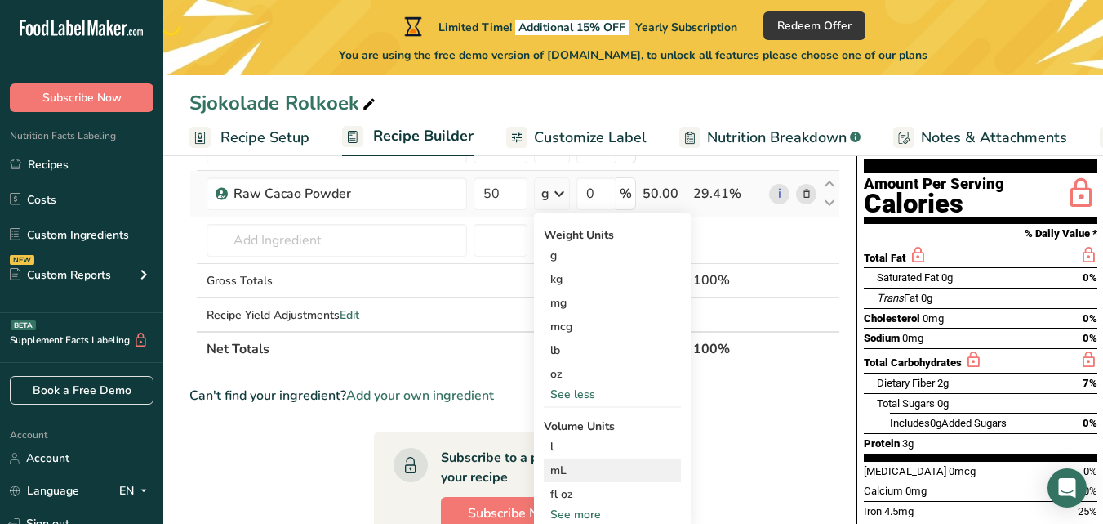
click at [565, 476] on div "mL" at bounding box center [613, 469] width 124 height 17
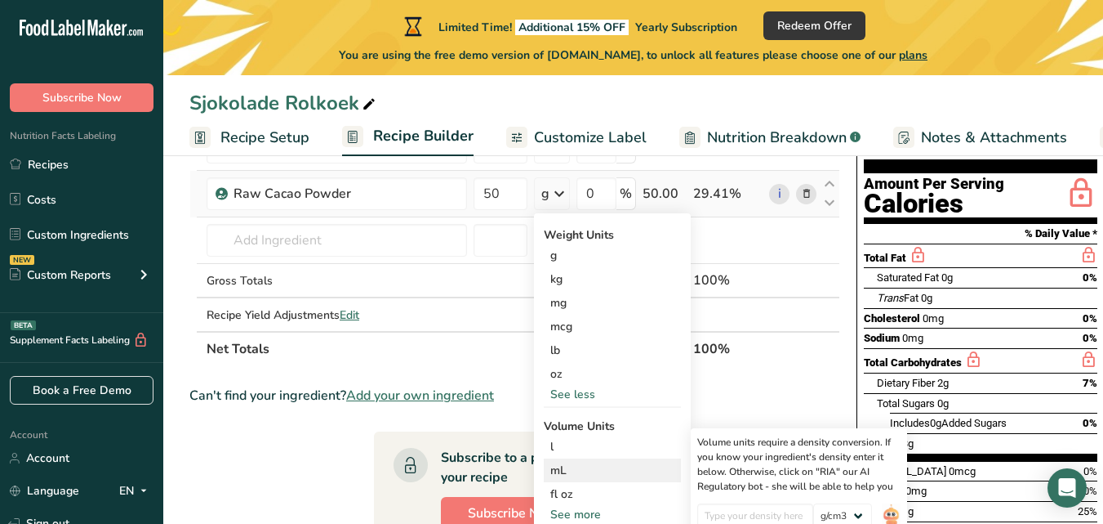
click at [565, 476] on div "mL" at bounding box center [613, 469] width 124 height 17
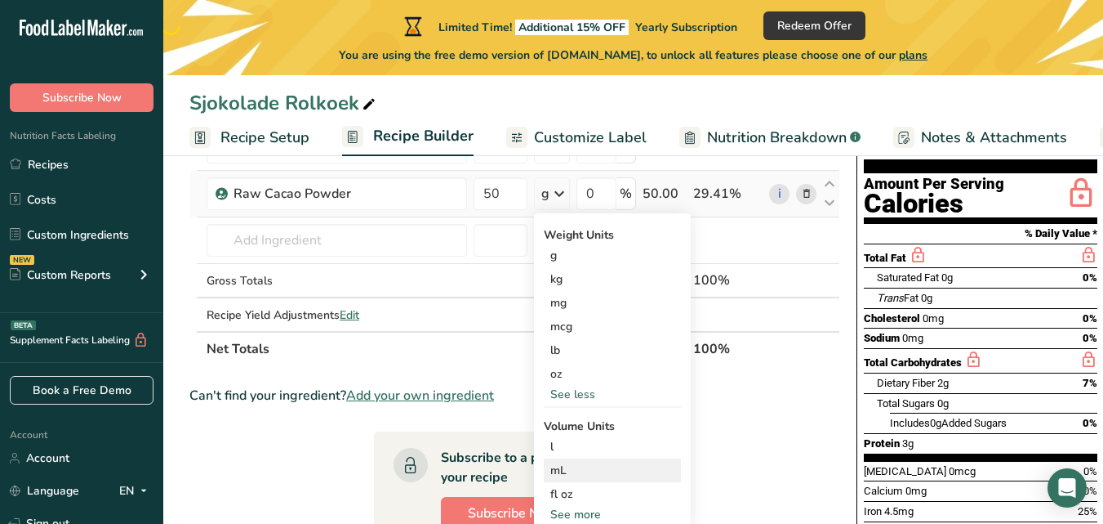
click at [556, 470] on div "mL" at bounding box center [613, 469] width 124 height 17
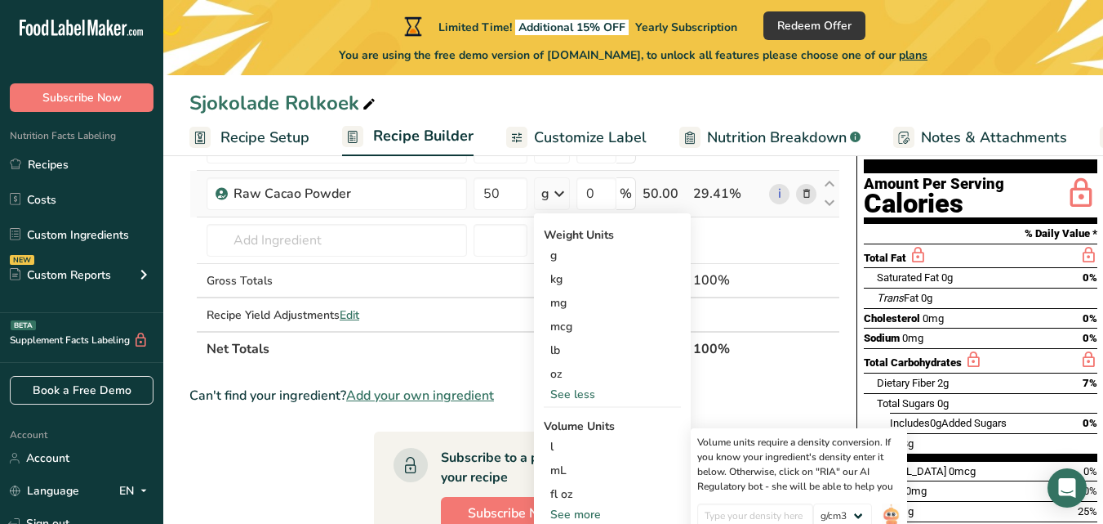
click at [575, 396] on div "See less" at bounding box center [612, 394] width 137 height 17
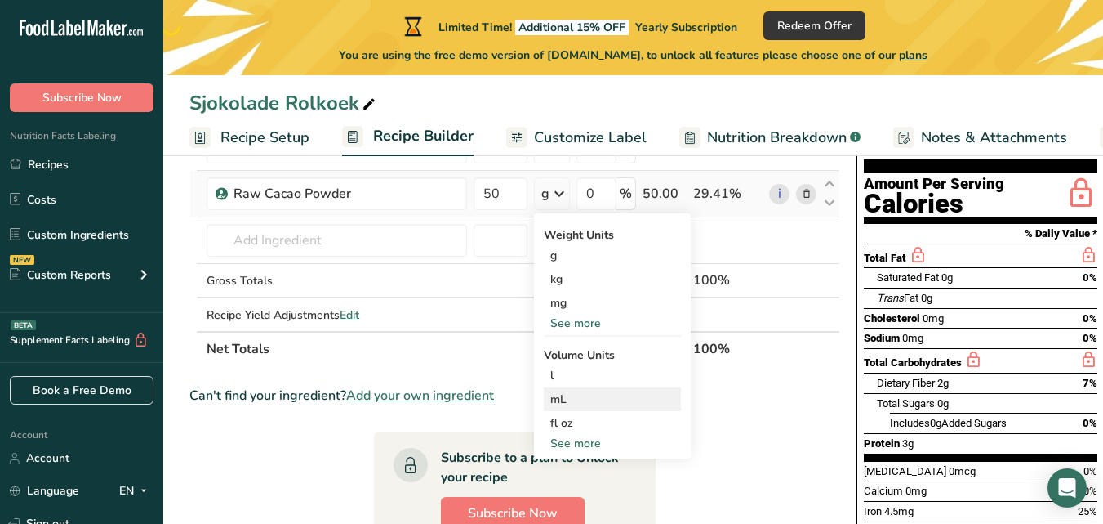
click at [558, 405] on div "mL" at bounding box center [613, 398] width 124 height 17
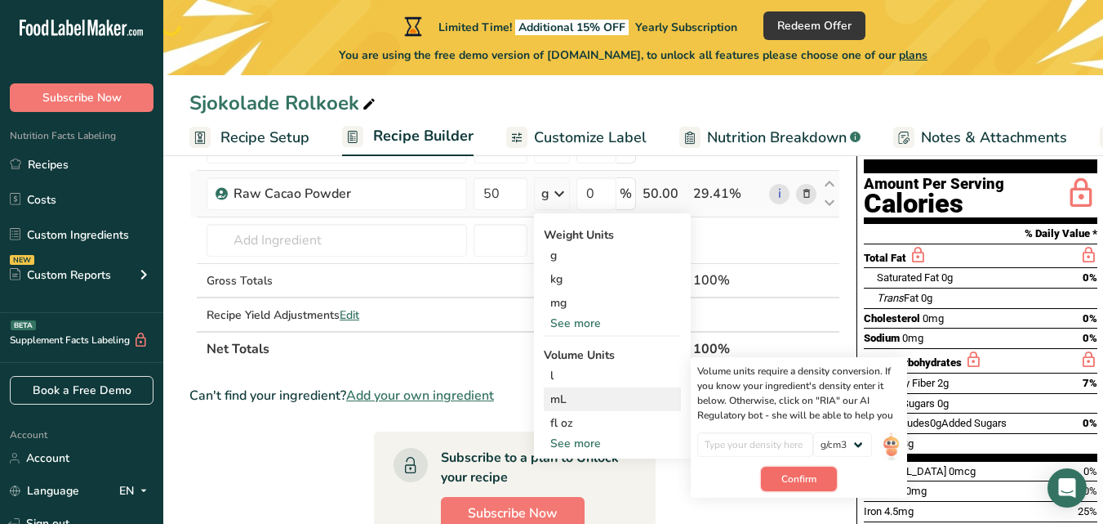
click at [814, 471] on span "Confirm" at bounding box center [799, 478] width 35 height 15
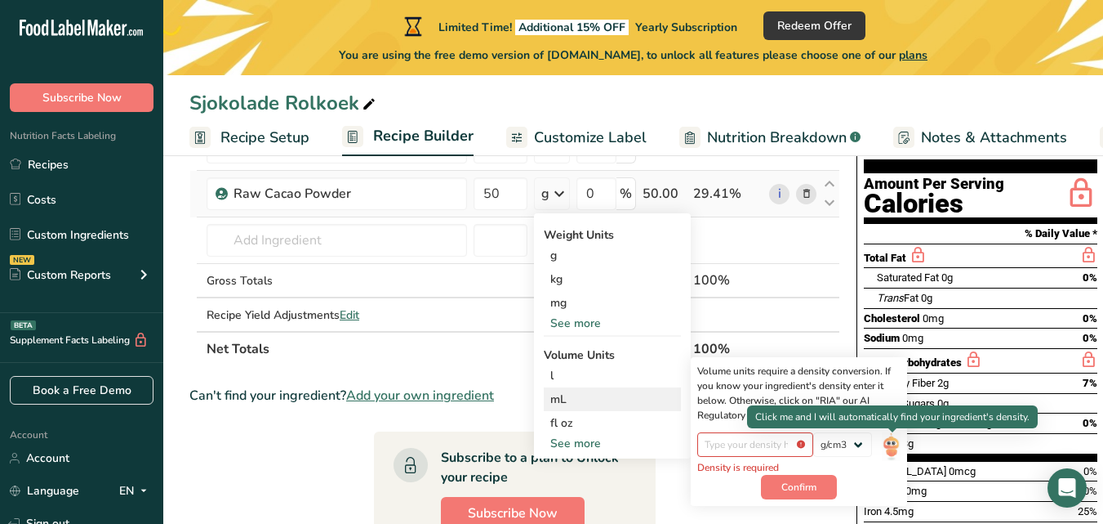
click at [891, 447] on img at bounding box center [891, 446] width 18 height 29
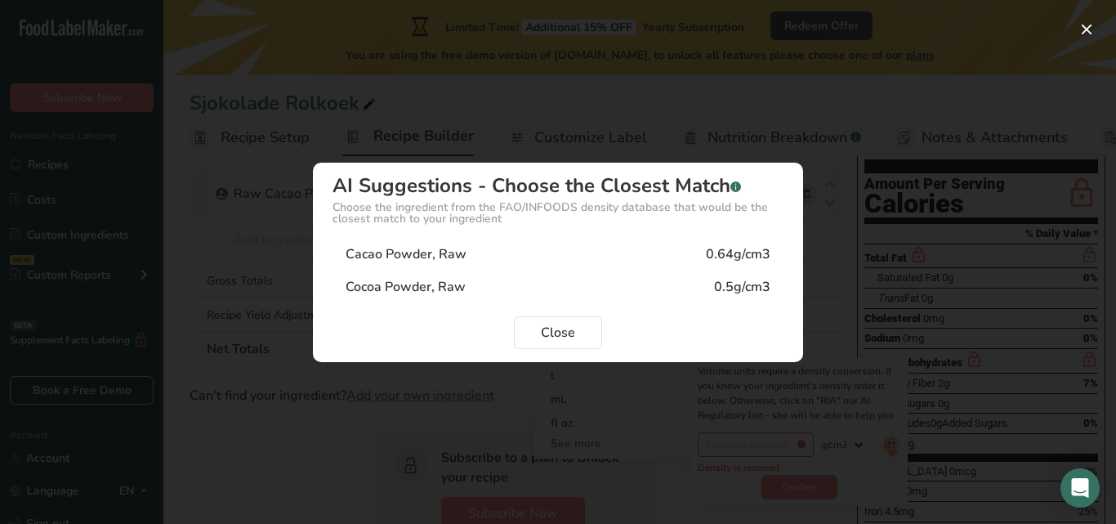
click at [711, 253] on div "0.64g/cm3" at bounding box center [738, 254] width 65 height 20
type input "0.64"
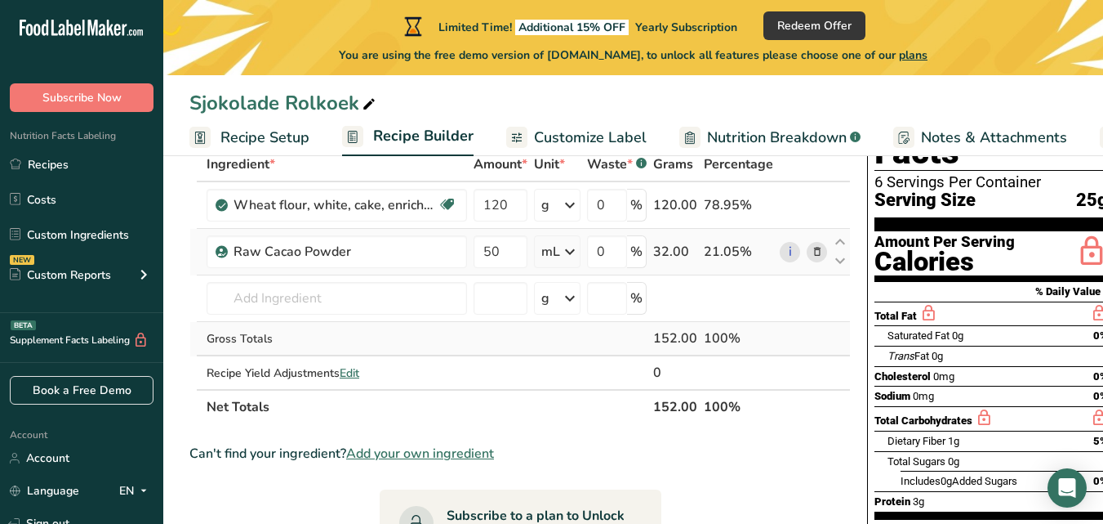
scroll to position [60, 0]
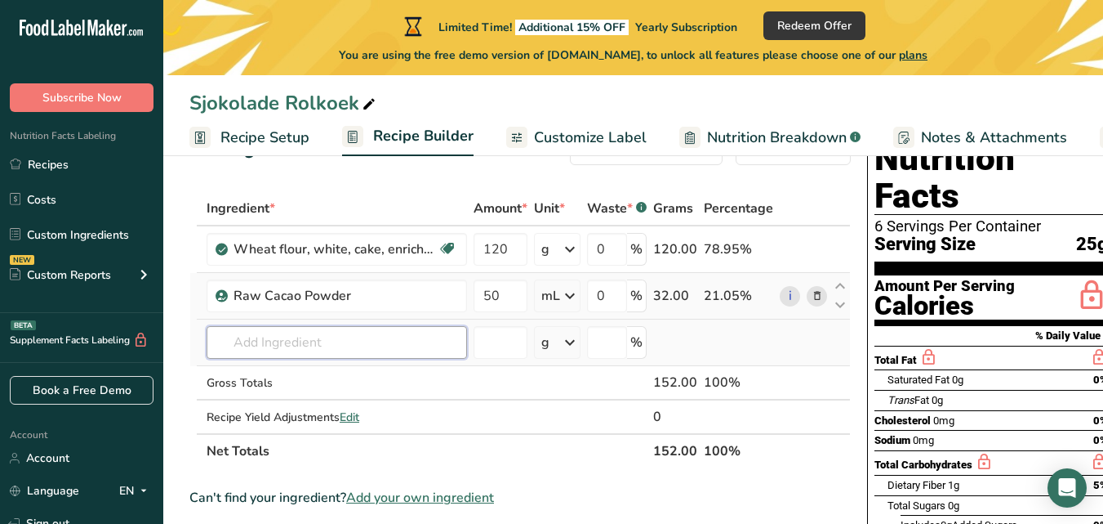
click at [380, 345] on input "text" at bounding box center [337, 342] width 261 height 33
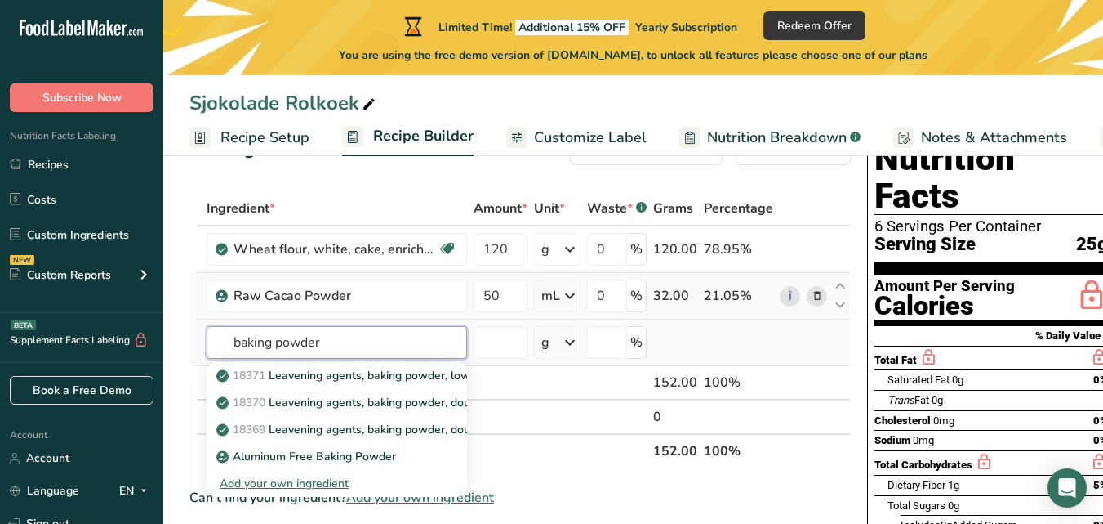
click at [347, 348] on input "baking powder" at bounding box center [337, 342] width 261 height 33
type input "baking powder"
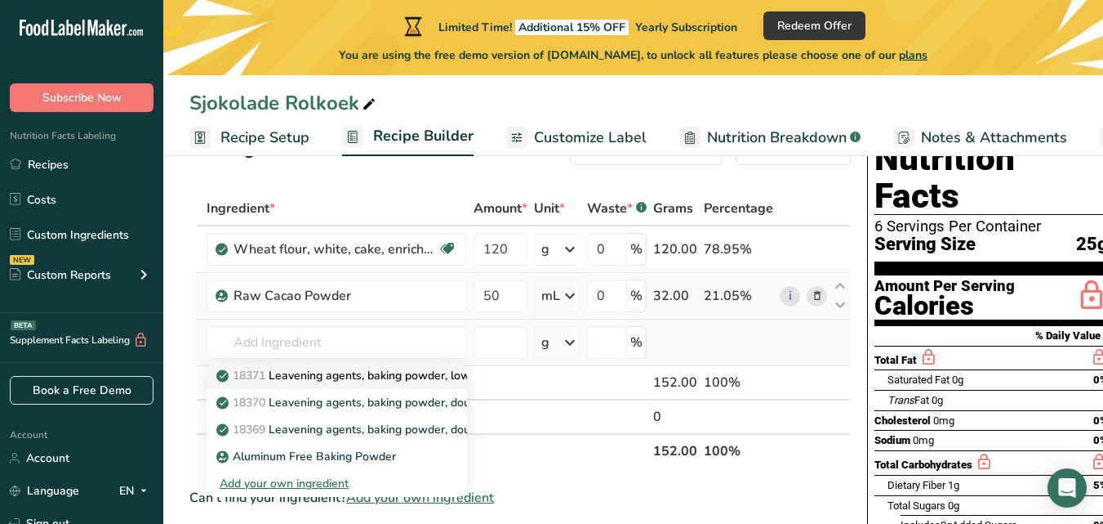
click at [350, 373] on p "18371 Leavening agents, baking powder, low-sodium" at bounding box center [366, 375] width 293 height 17
type input "Leavening agents, baking powder, low-sodium"
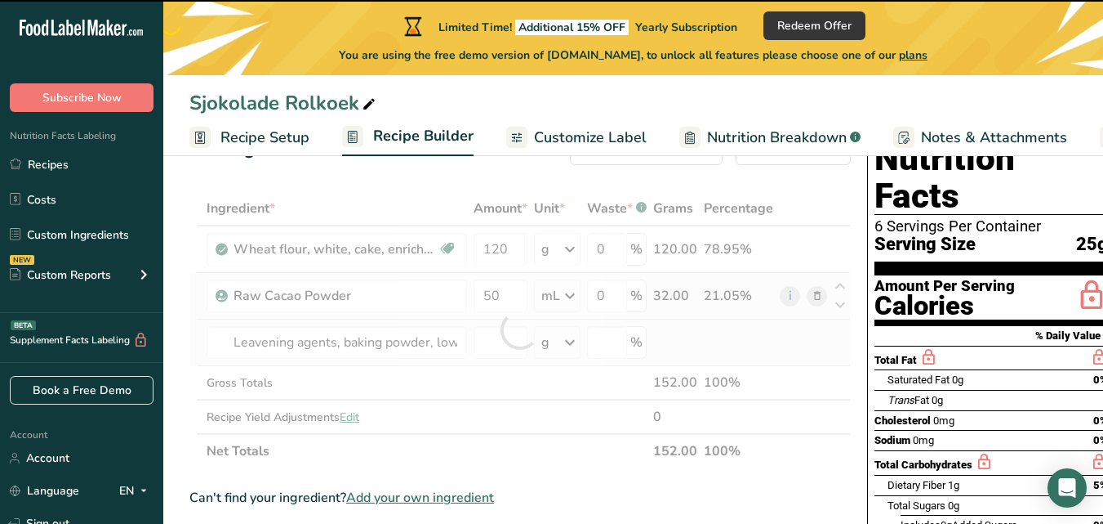
type input "0"
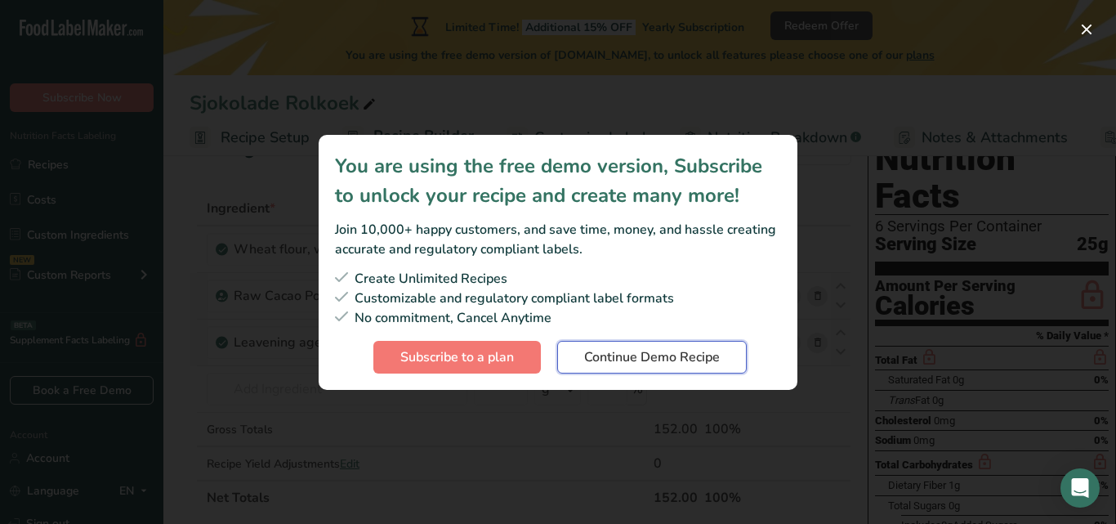
click at [655, 356] on span "Continue Demo Recipe" at bounding box center [652, 357] width 136 height 20
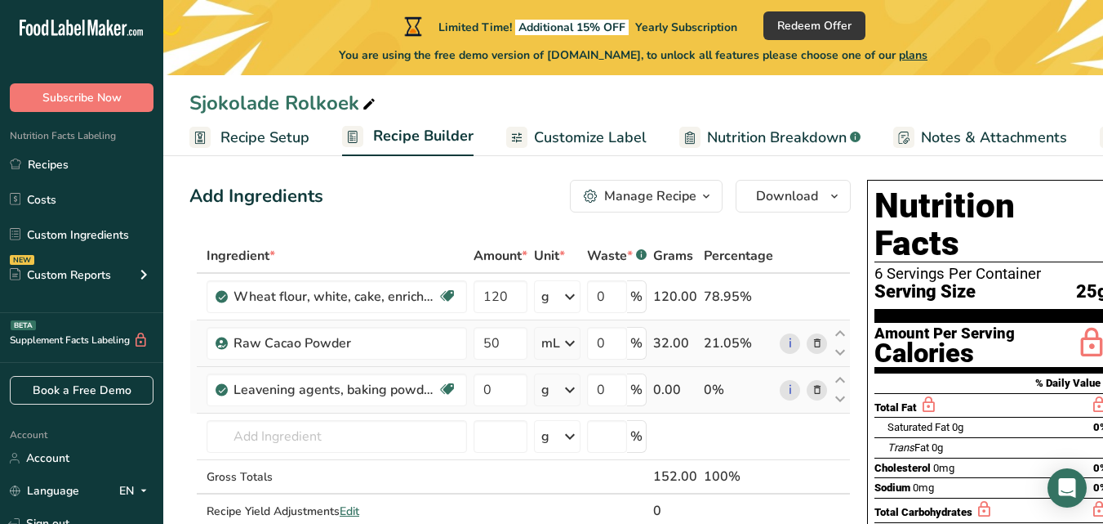
scroll to position [0, 0]
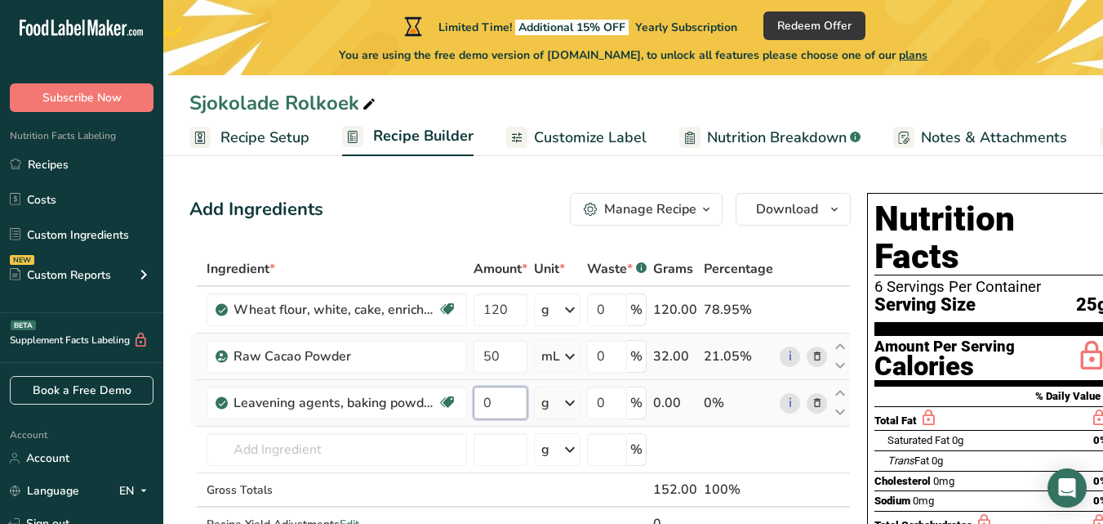
click at [510, 392] on input "0" at bounding box center [501, 402] width 54 height 33
type input "5"
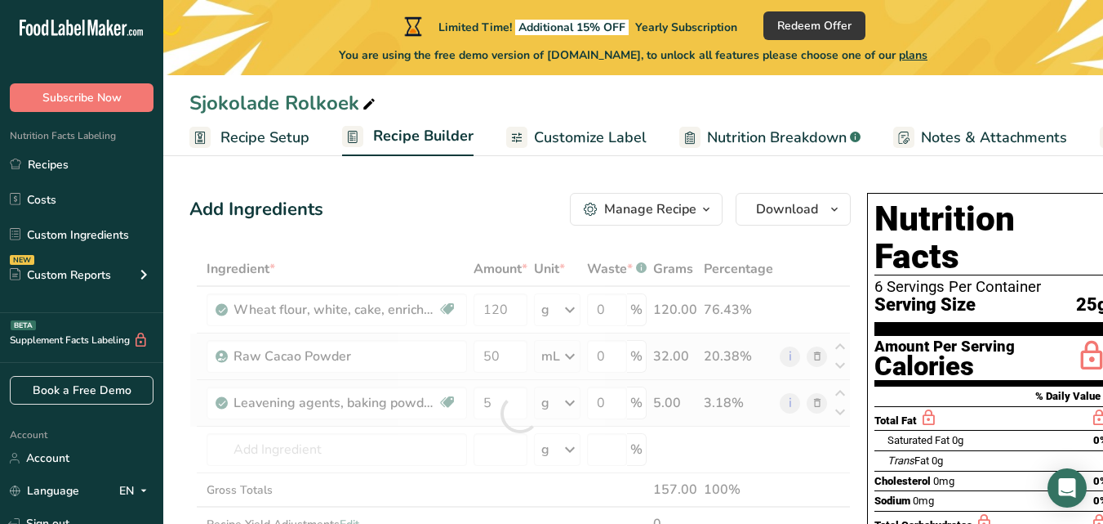
click at [565, 401] on div "Ingredient * Amount * Unit * Waste * .a-a{fill:#347362;}.b-a{fill:#fff;} Grams …" at bounding box center [520, 413] width 662 height 323
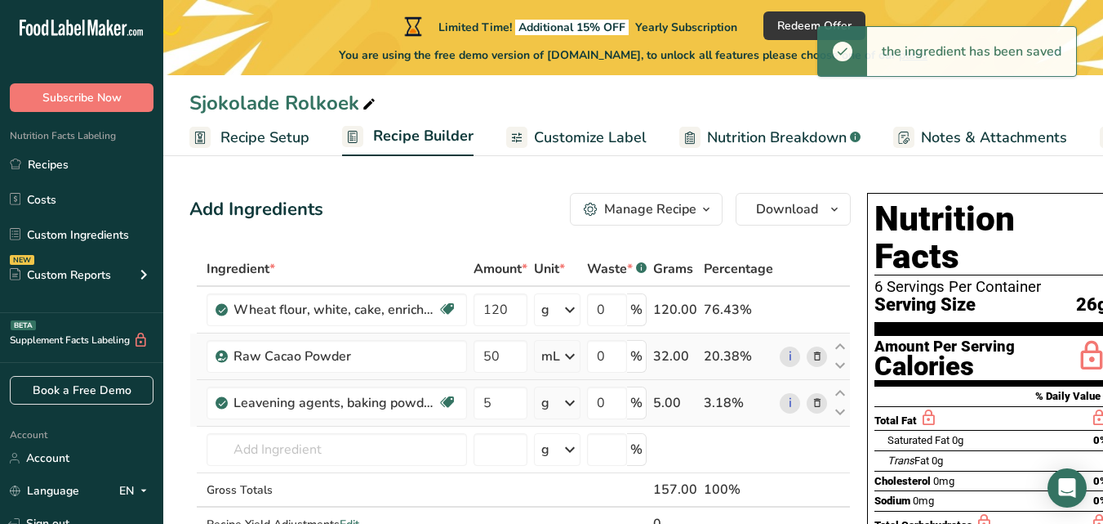
click at [565, 401] on icon at bounding box center [570, 402] width 20 height 29
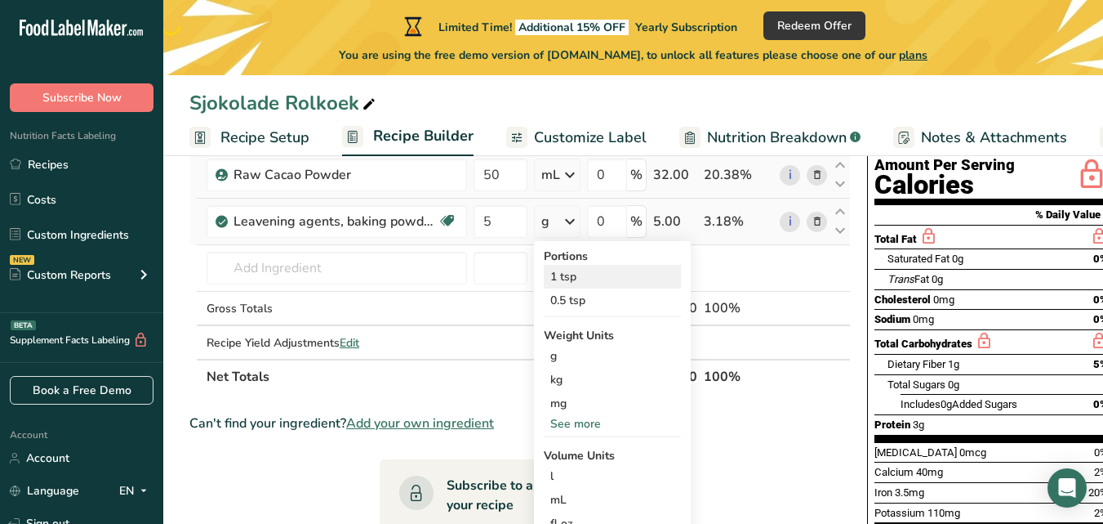
scroll to position [229, 0]
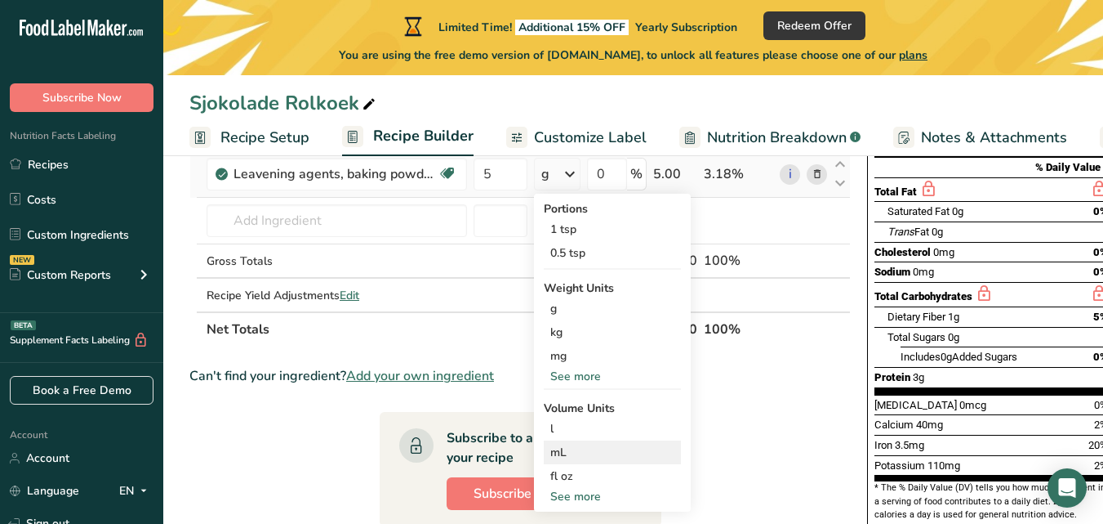
click at [563, 455] on div "mL" at bounding box center [613, 452] width 124 height 17
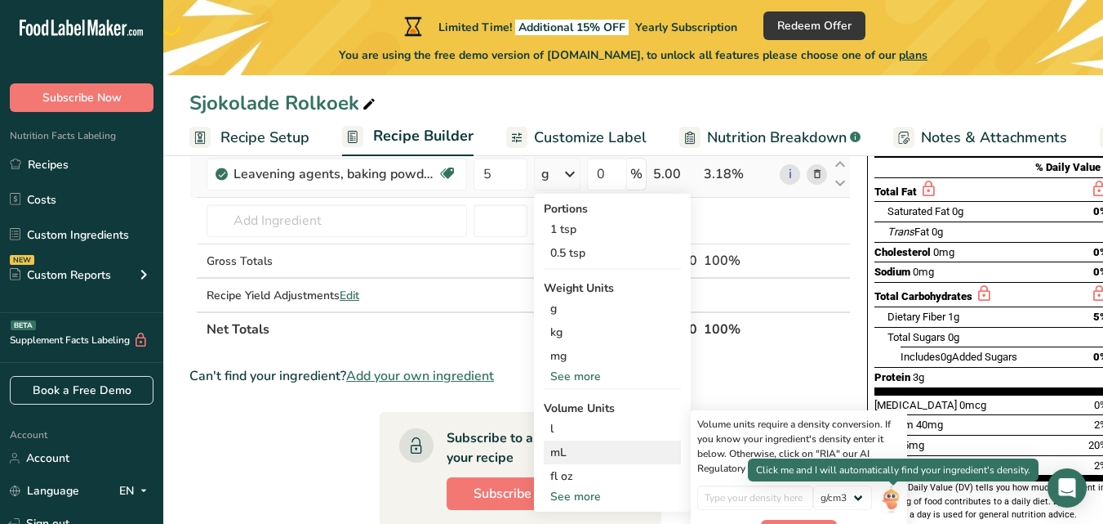
click at [890, 488] on div at bounding box center [893, 485] width 8 height 8
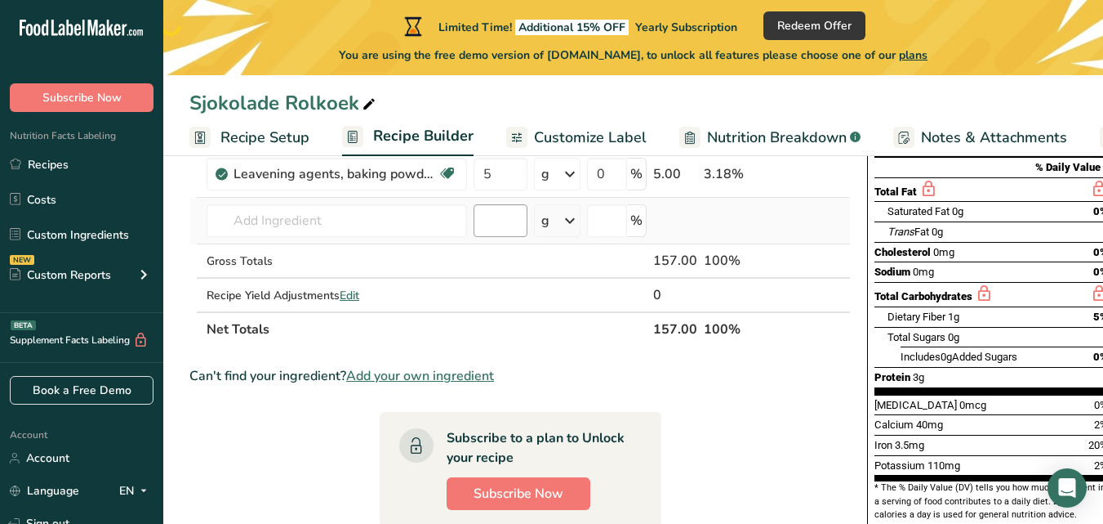
scroll to position [105, 0]
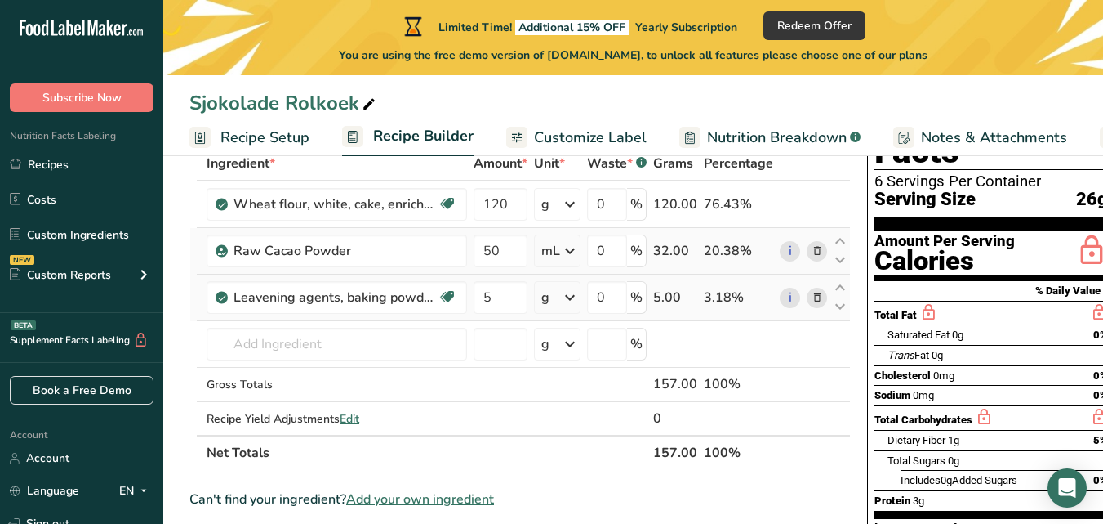
click at [573, 295] on icon at bounding box center [570, 297] width 20 height 29
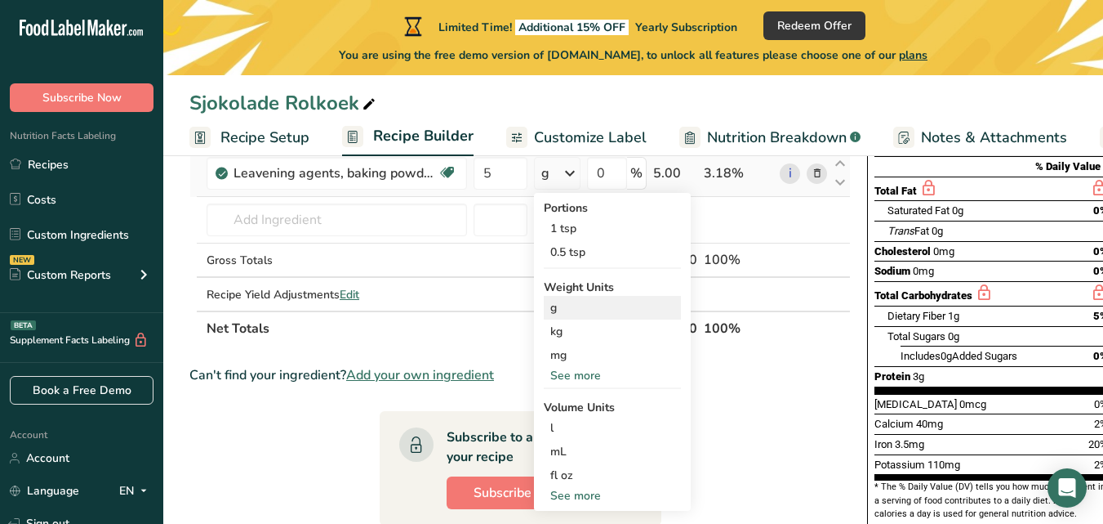
scroll to position [235, 0]
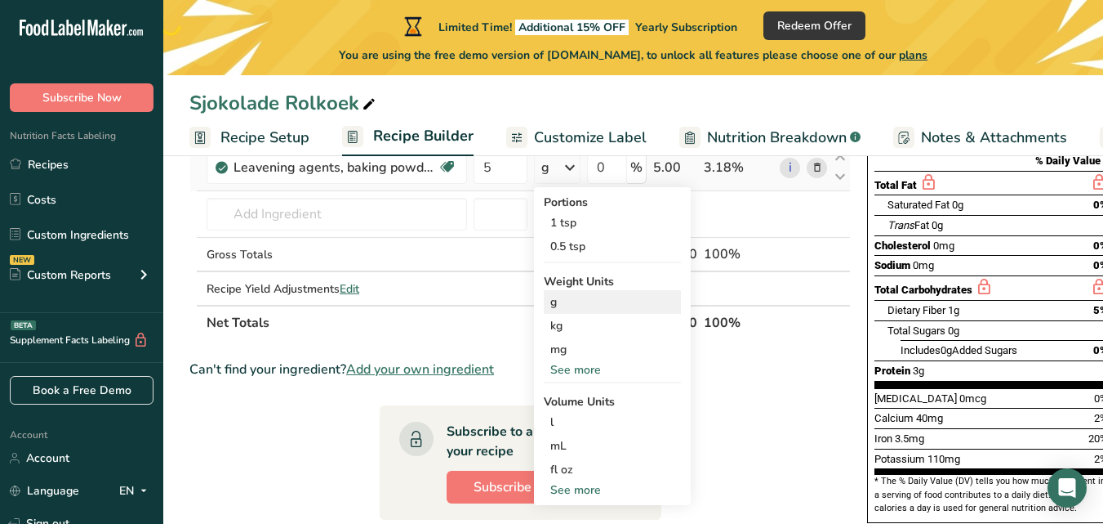
click at [572, 438] on div "mL" at bounding box center [613, 445] width 124 height 17
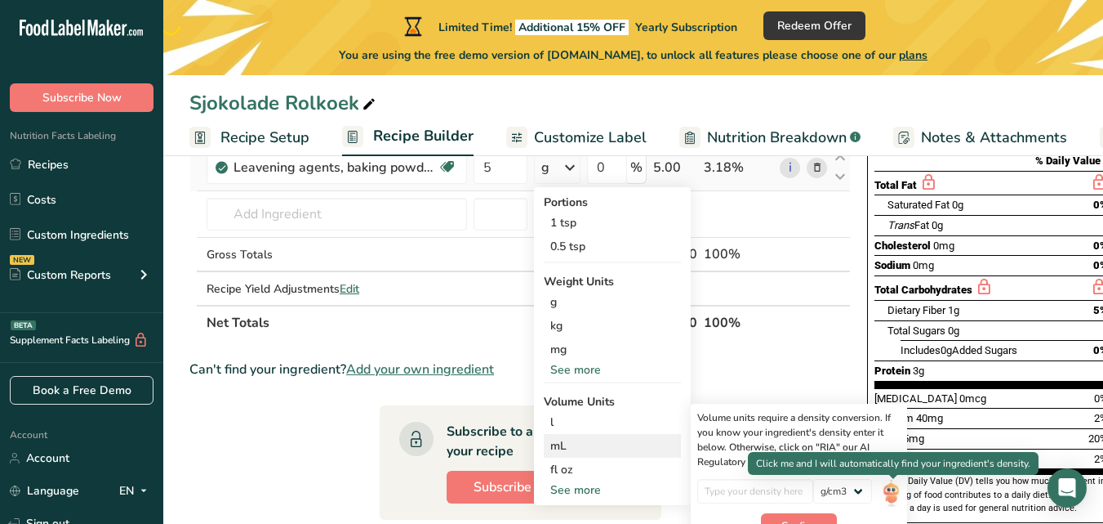
click at [895, 492] on img at bounding box center [891, 493] width 18 height 29
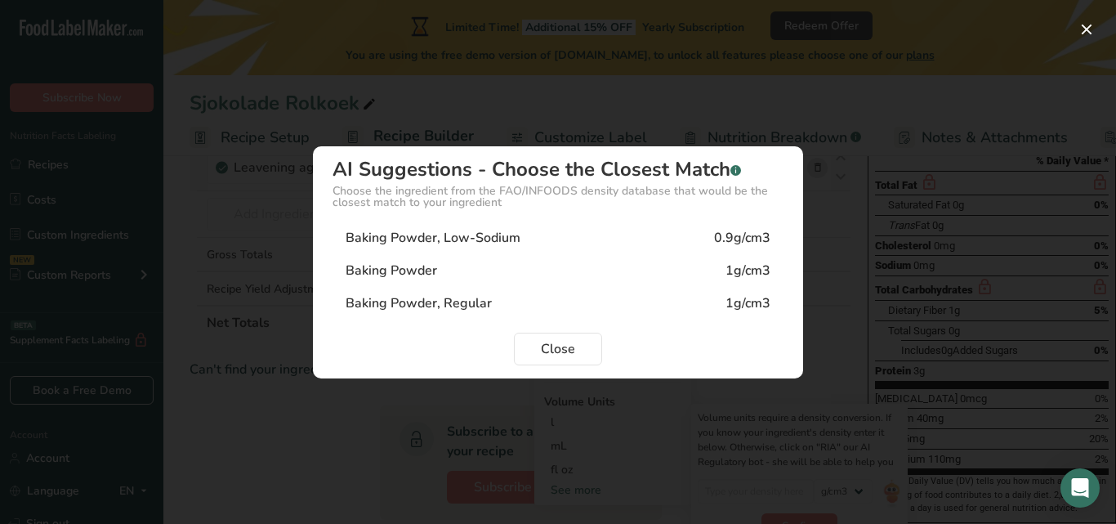
click at [696, 257] on div "Baking Powder 1g/cm3" at bounding box center [557, 270] width 451 height 33
type input "1"
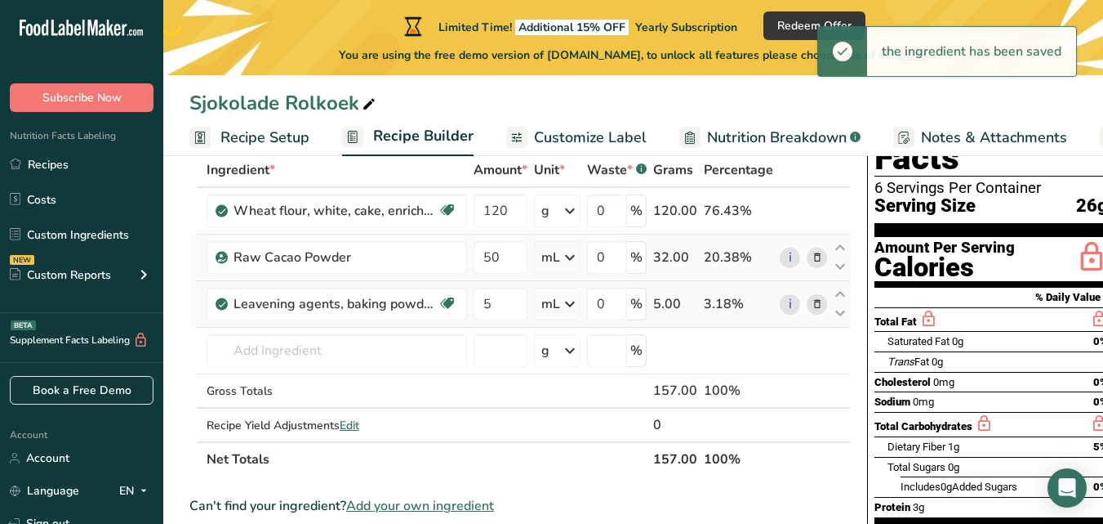
scroll to position [91, 0]
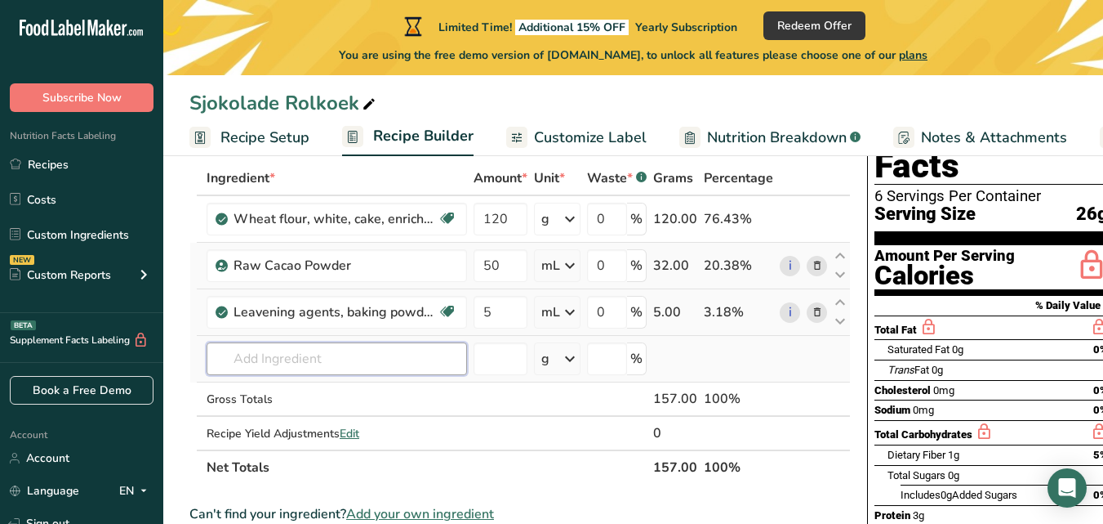
click at [377, 359] on input "text" at bounding box center [337, 358] width 261 height 33
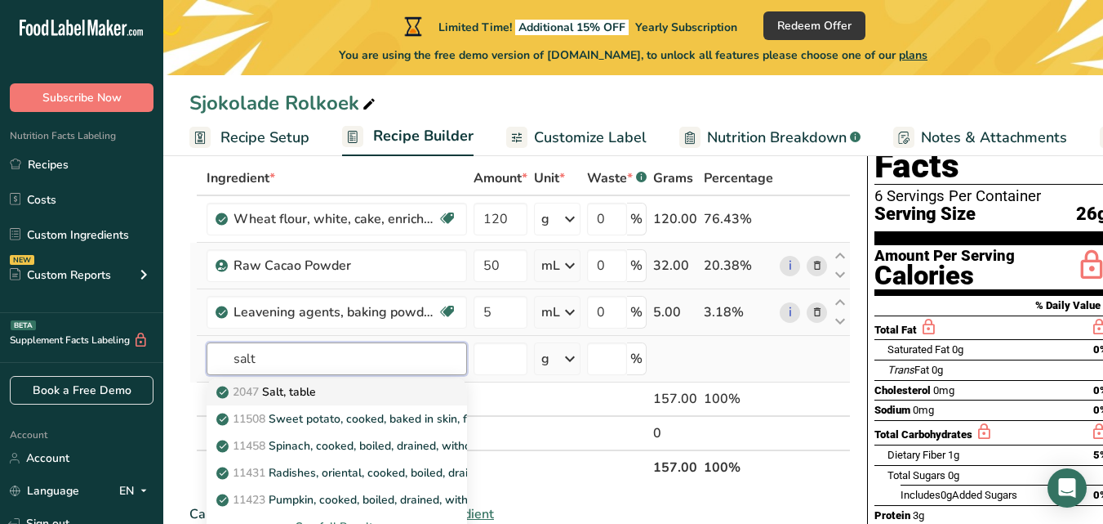
type input "salt"
click at [348, 389] on div "2047 Salt, table" at bounding box center [324, 391] width 208 height 17
type input "Salt, table"
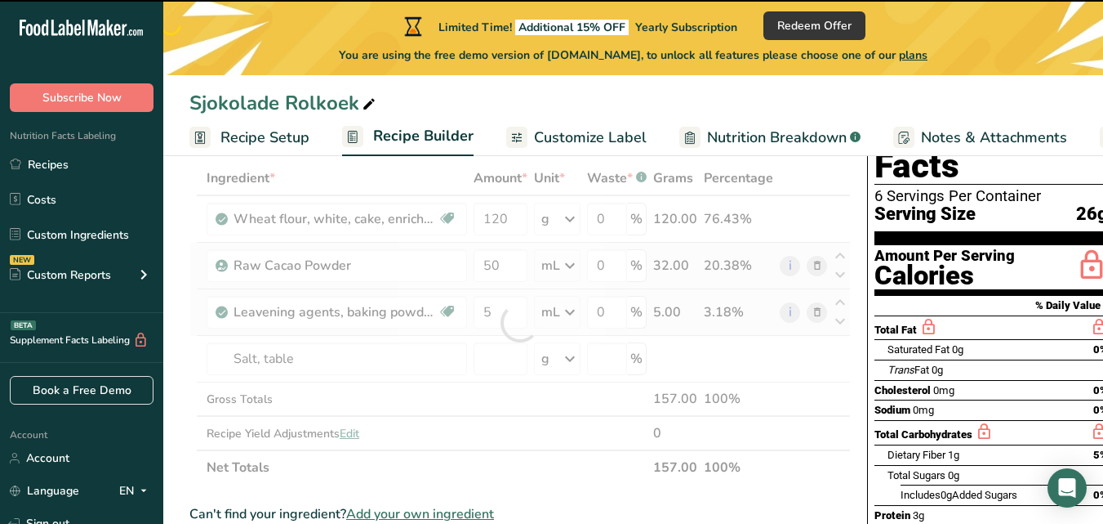
type input "0"
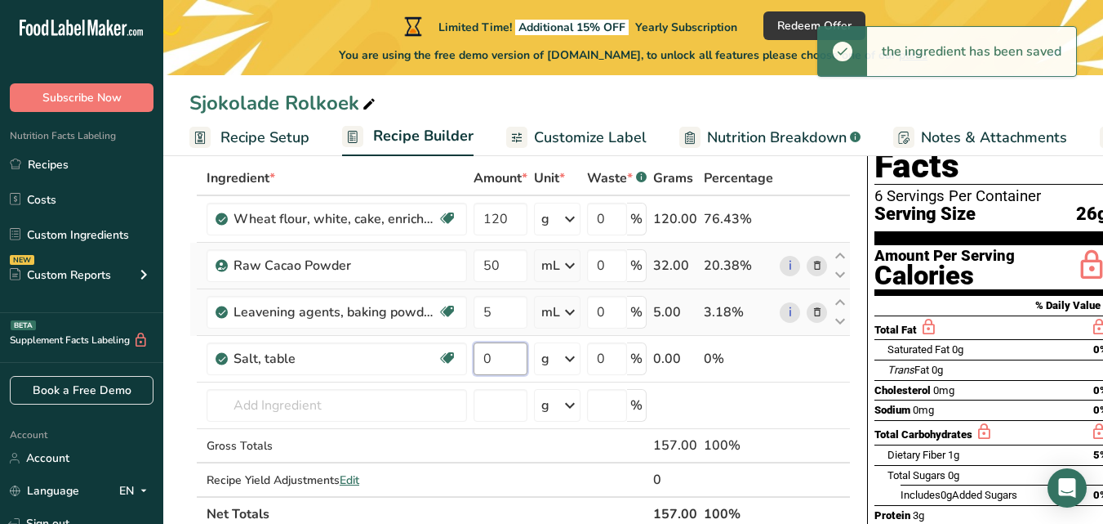
click at [512, 349] on input "0" at bounding box center [501, 358] width 54 height 33
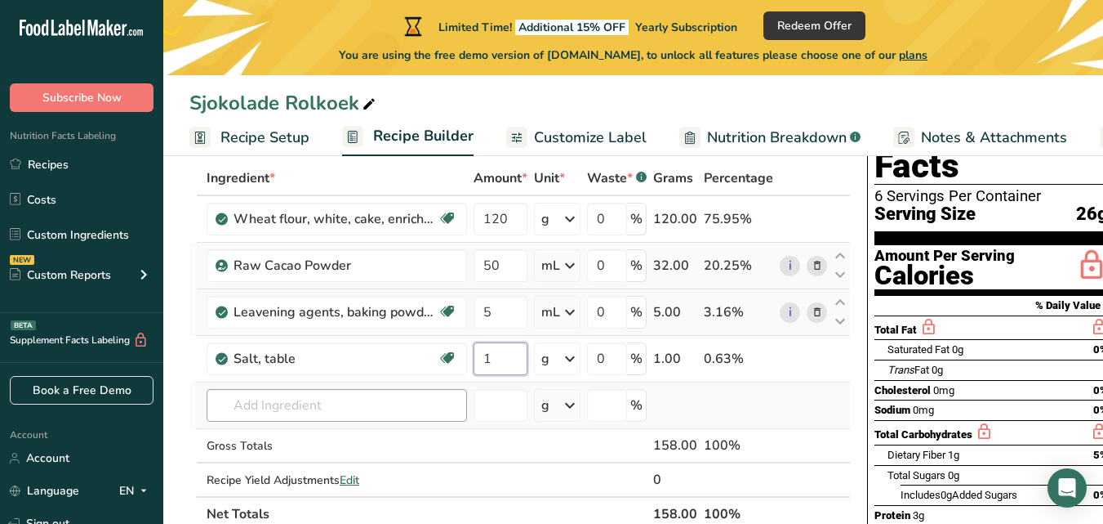
type input "1"
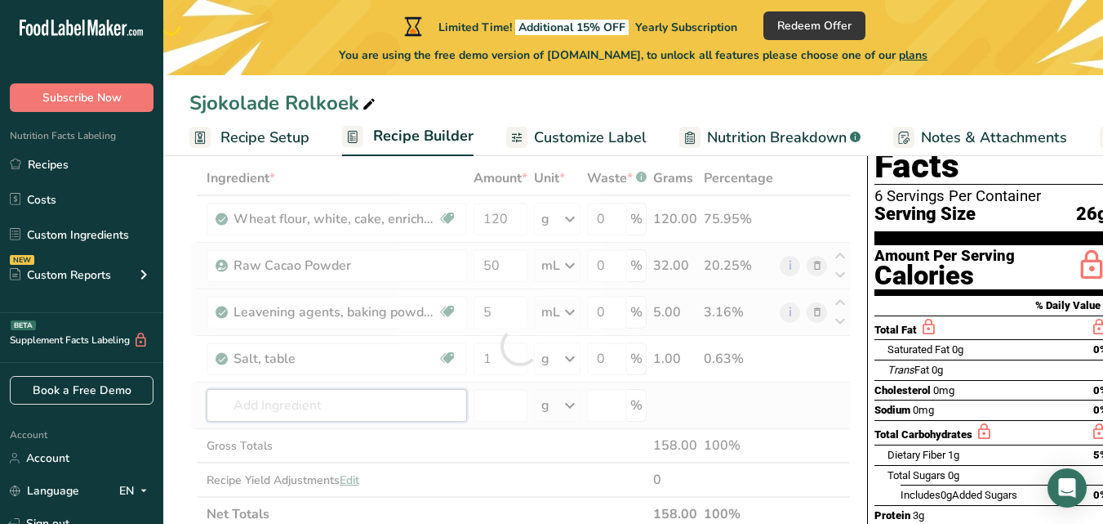
click at [393, 412] on div "Ingredient * Amount * Unit * Waste * .a-a{fill:#347362;}.b-a{fill:#fff;} Grams …" at bounding box center [520, 346] width 662 height 370
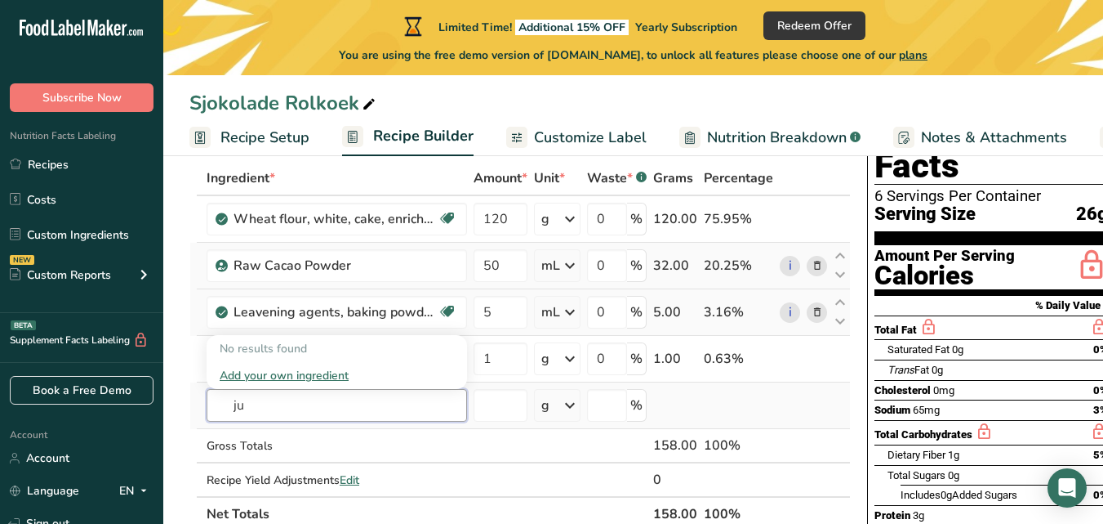
type input "j"
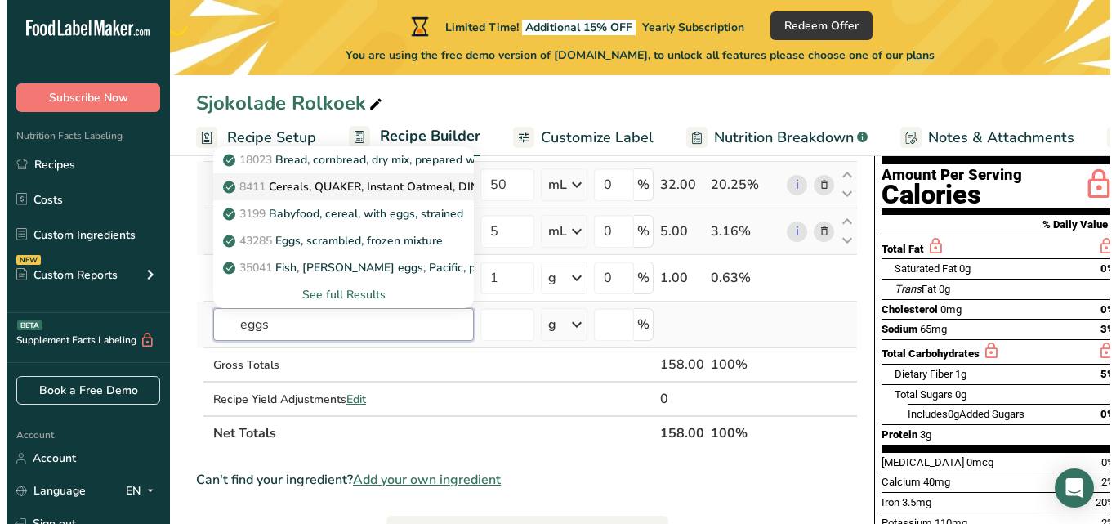
scroll to position [172, 0]
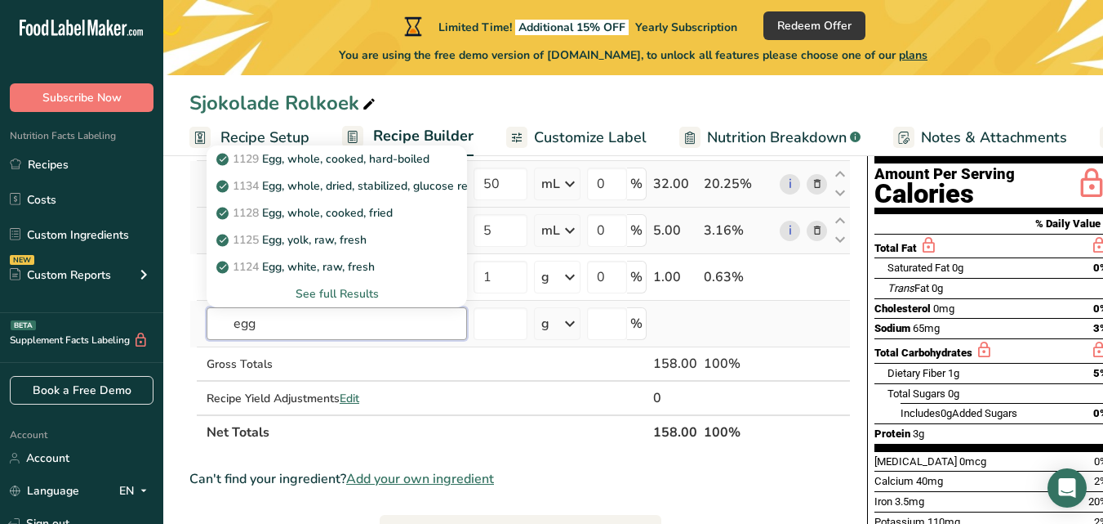
type input "egg"
click at [310, 294] on div "See full Results" at bounding box center [337, 293] width 234 height 17
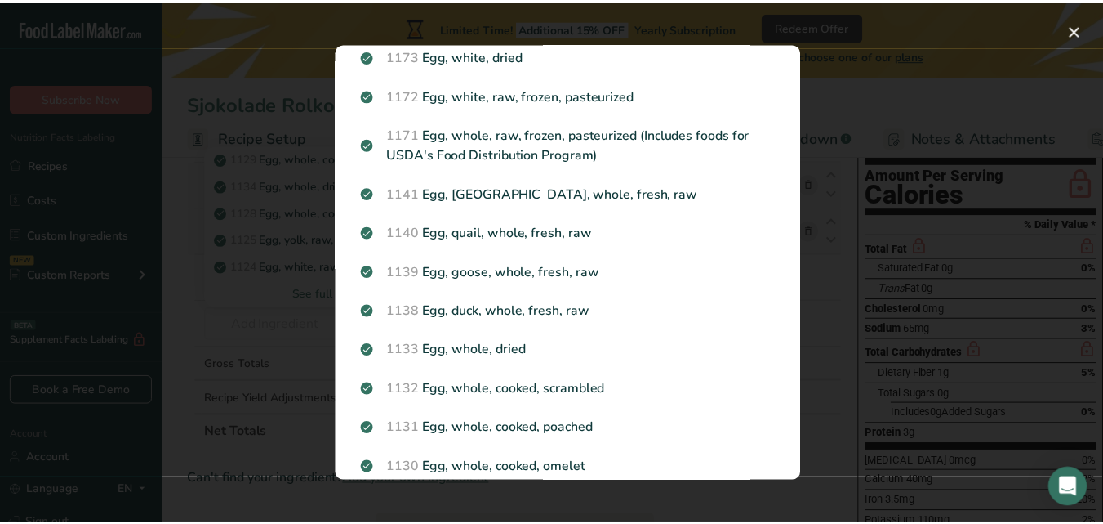
scroll to position [1665, 0]
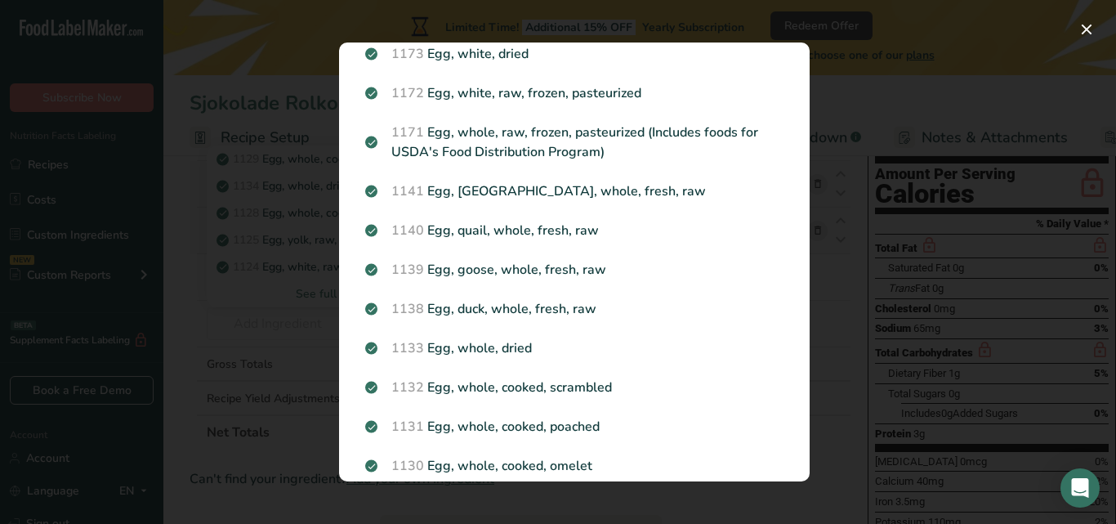
click at [290, 316] on div "Search results modal" at bounding box center [558, 262] width 1116 height 524
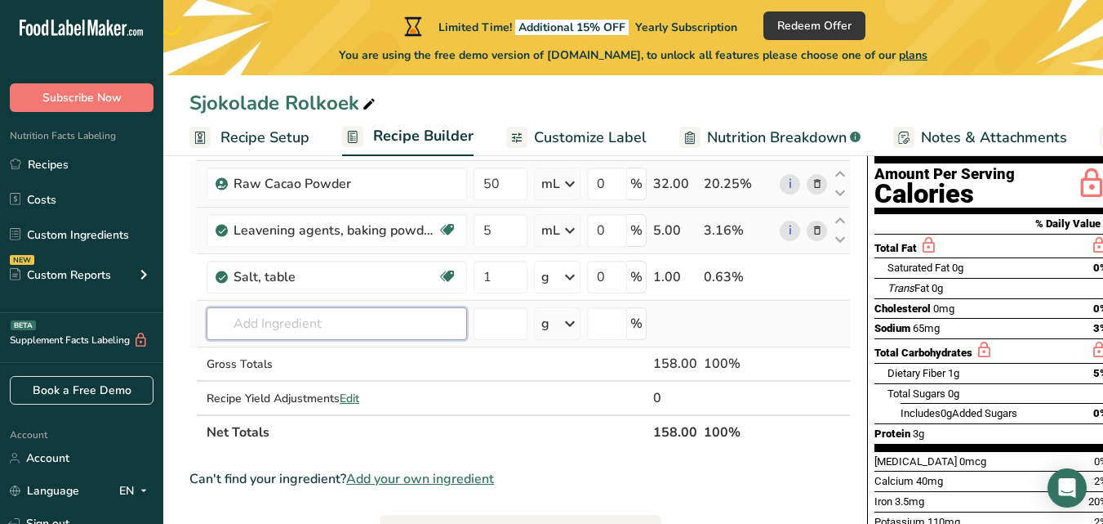
click at [295, 324] on input "text" at bounding box center [337, 323] width 261 height 33
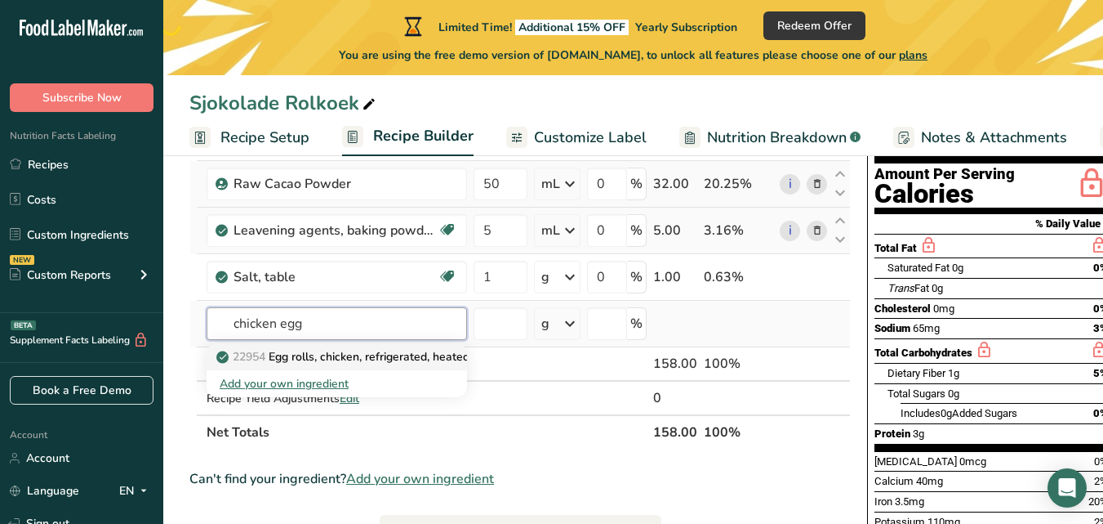
type input "chicken egg"
click at [319, 356] on p "22954 Egg rolls, chicken, refrigerated, heated" at bounding box center [345, 356] width 250 height 17
type input "Egg rolls, chicken, refrigerated, heated"
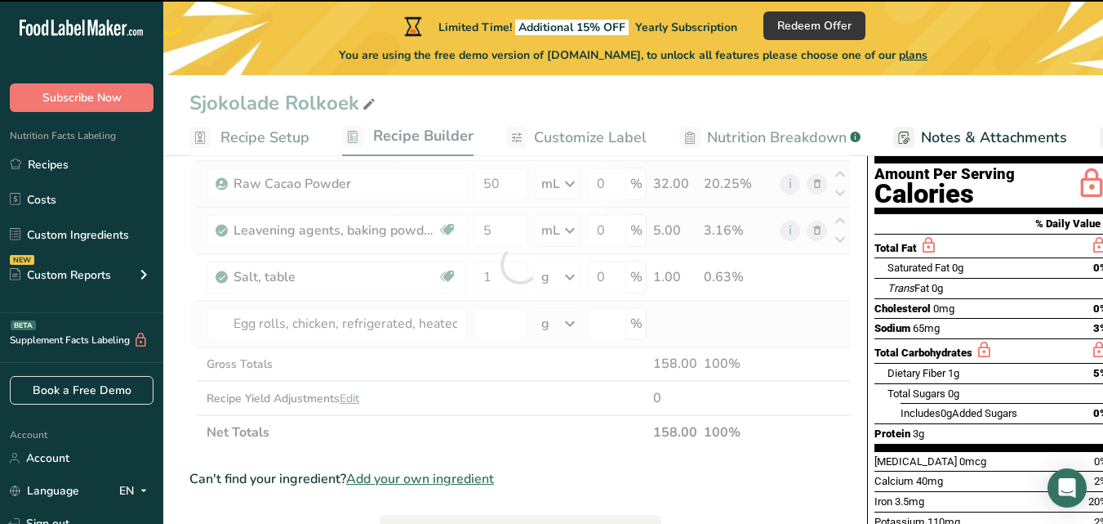
type input "0"
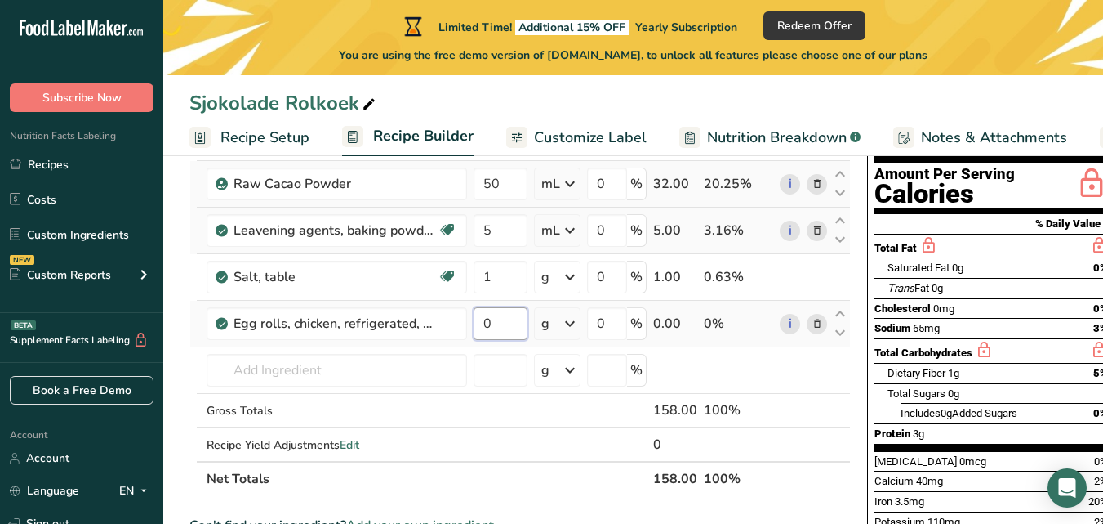
click at [508, 323] on input "0" at bounding box center [501, 323] width 54 height 33
type input "3"
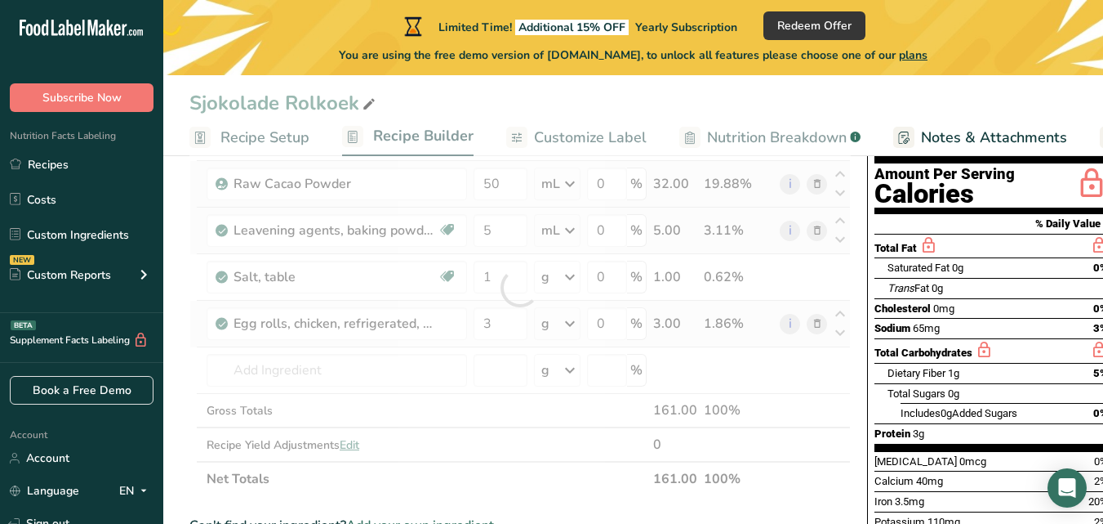
click at [570, 317] on div "Ingredient * Amount * Unit * Waste * .a-a{fill:#347362;}.b-a{fill:#fff;} Grams …" at bounding box center [520, 287] width 662 height 417
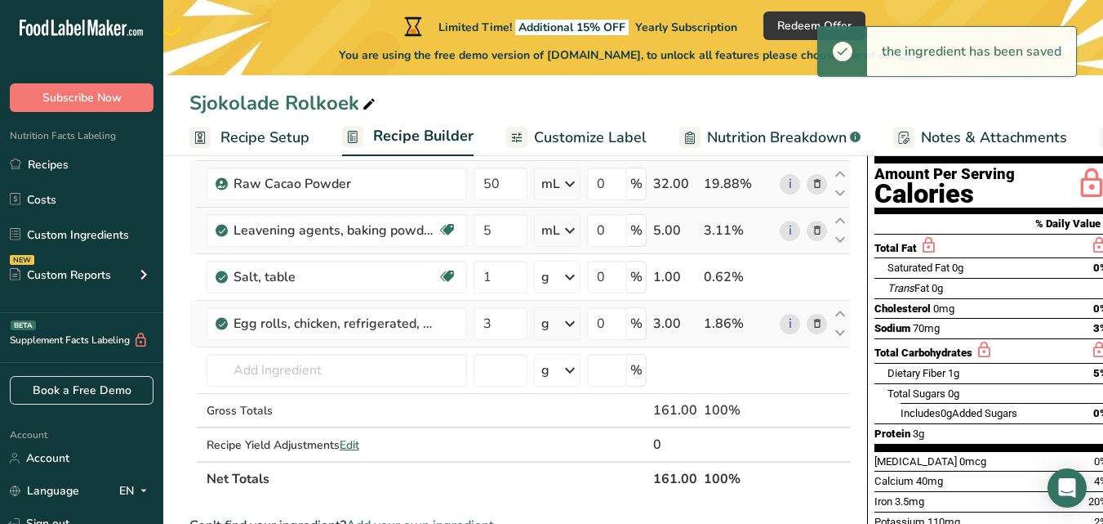
click at [570, 317] on icon at bounding box center [570, 323] width 20 height 29
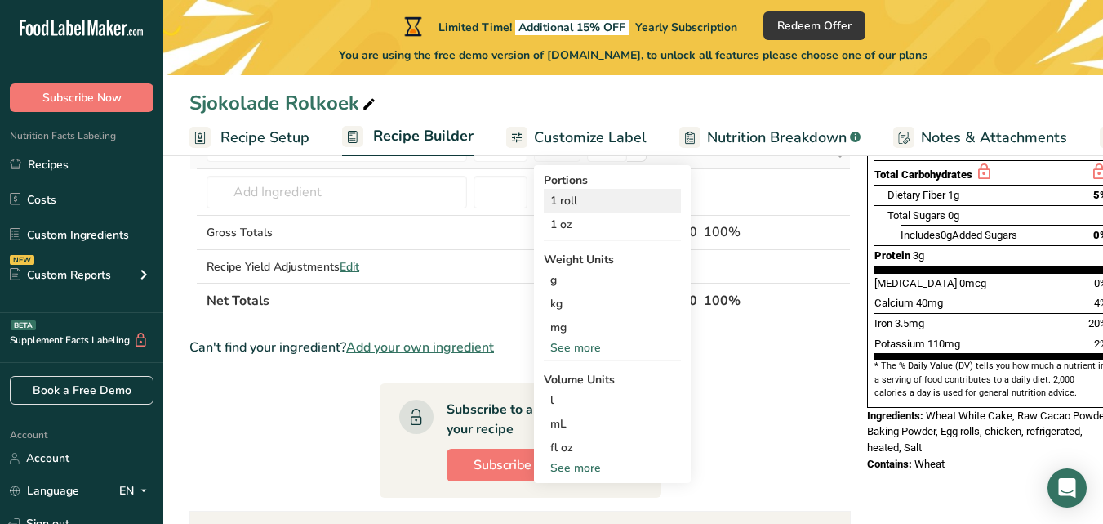
scroll to position [354, 0]
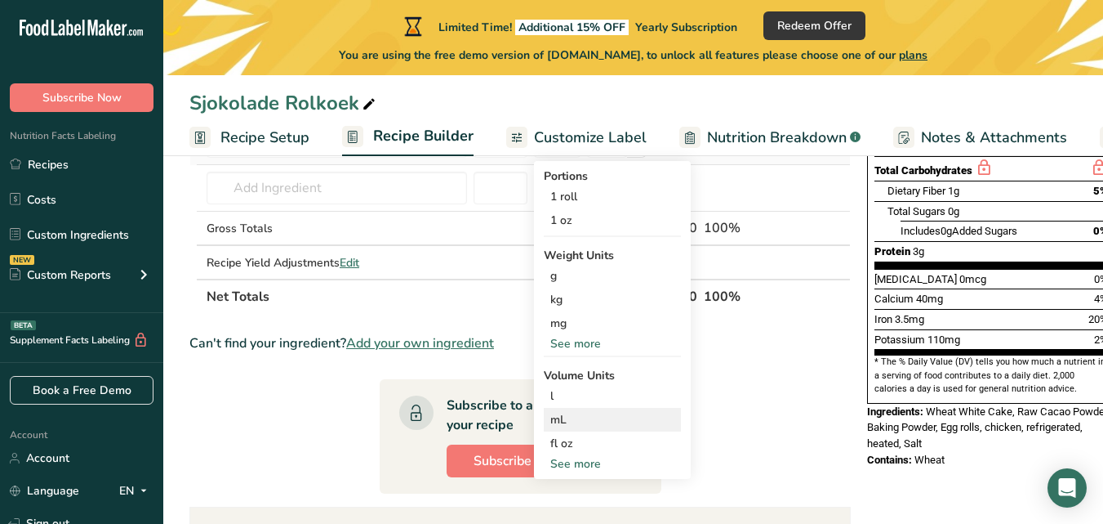
click at [565, 419] on div "mL" at bounding box center [613, 419] width 124 height 17
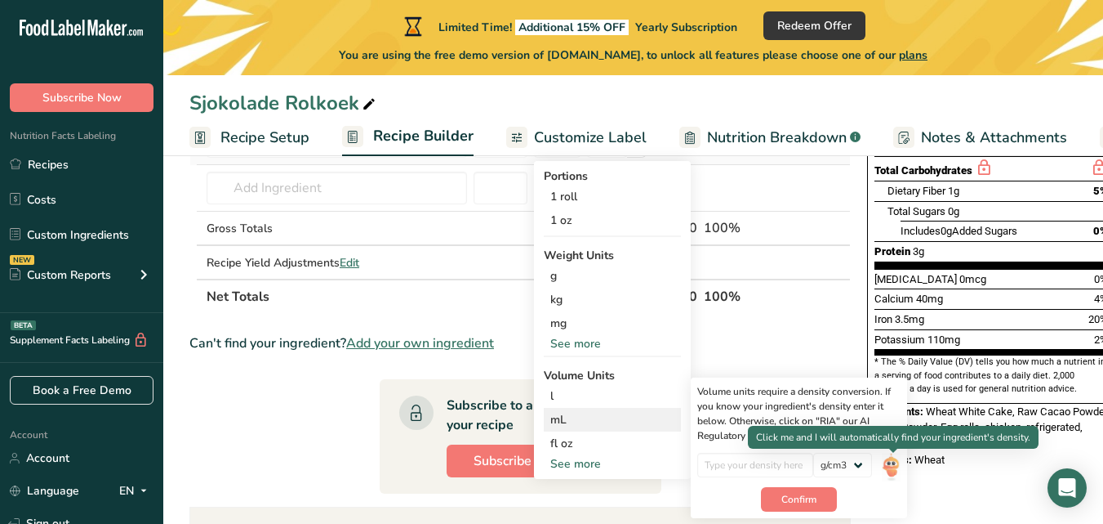
click at [899, 466] on img at bounding box center [891, 466] width 18 height 29
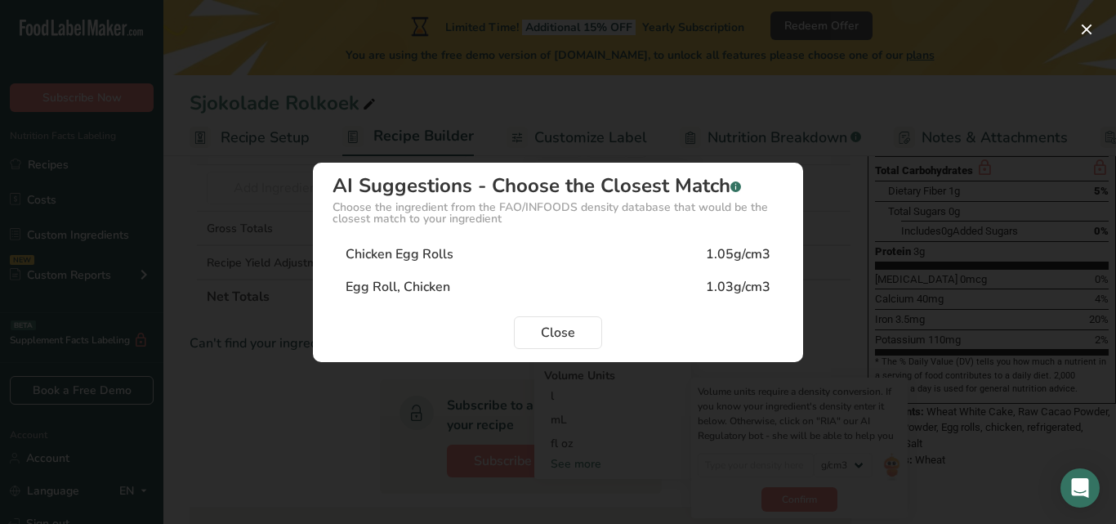
click at [477, 260] on div "Chicken Egg Rolls 1.05g/cm3" at bounding box center [557, 254] width 451 height 33
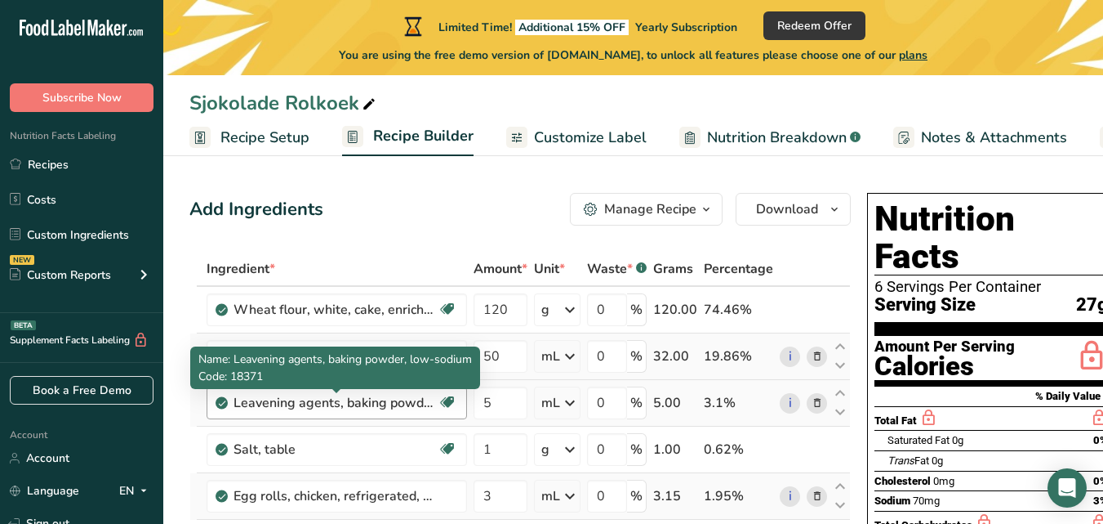
scroll to position [209, 0]
